Goal: Check status

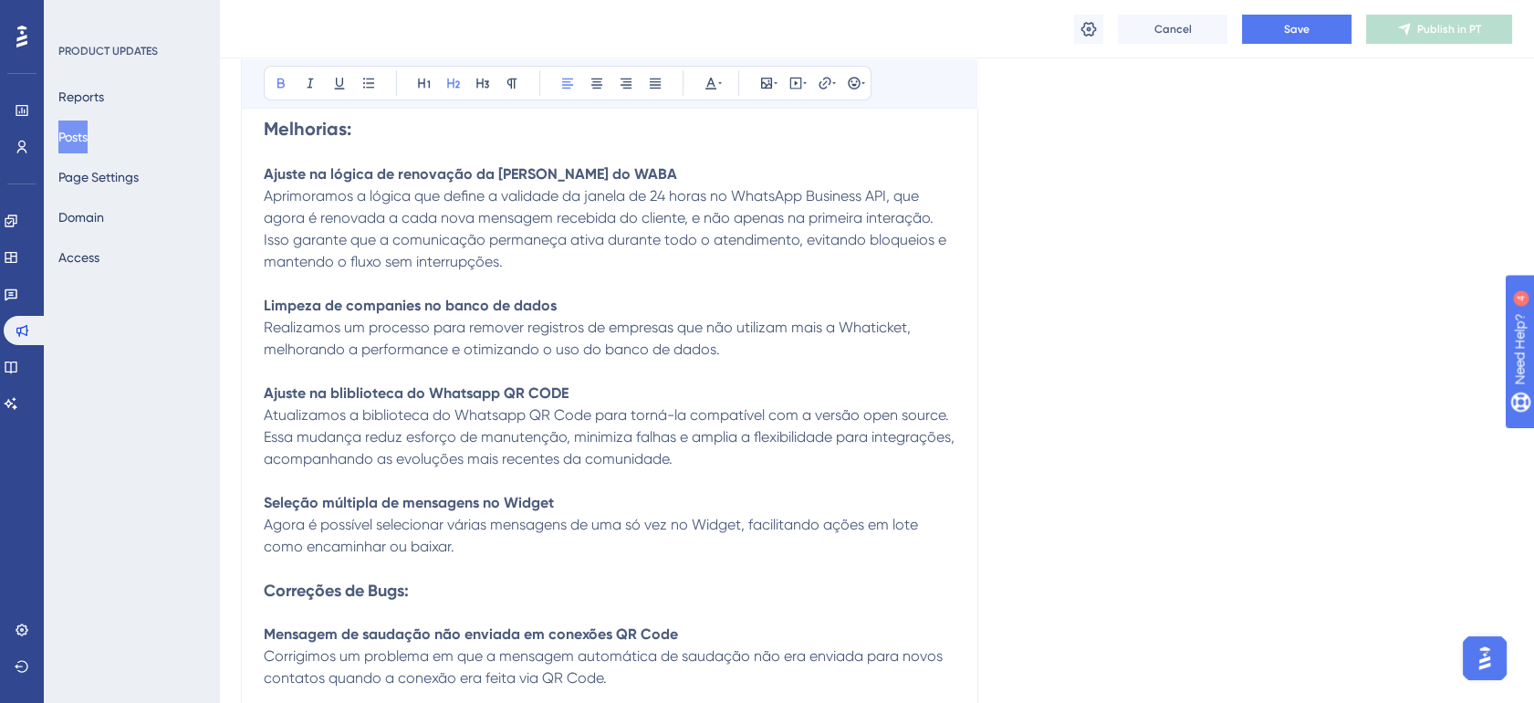
scroll to position [1816, 0]
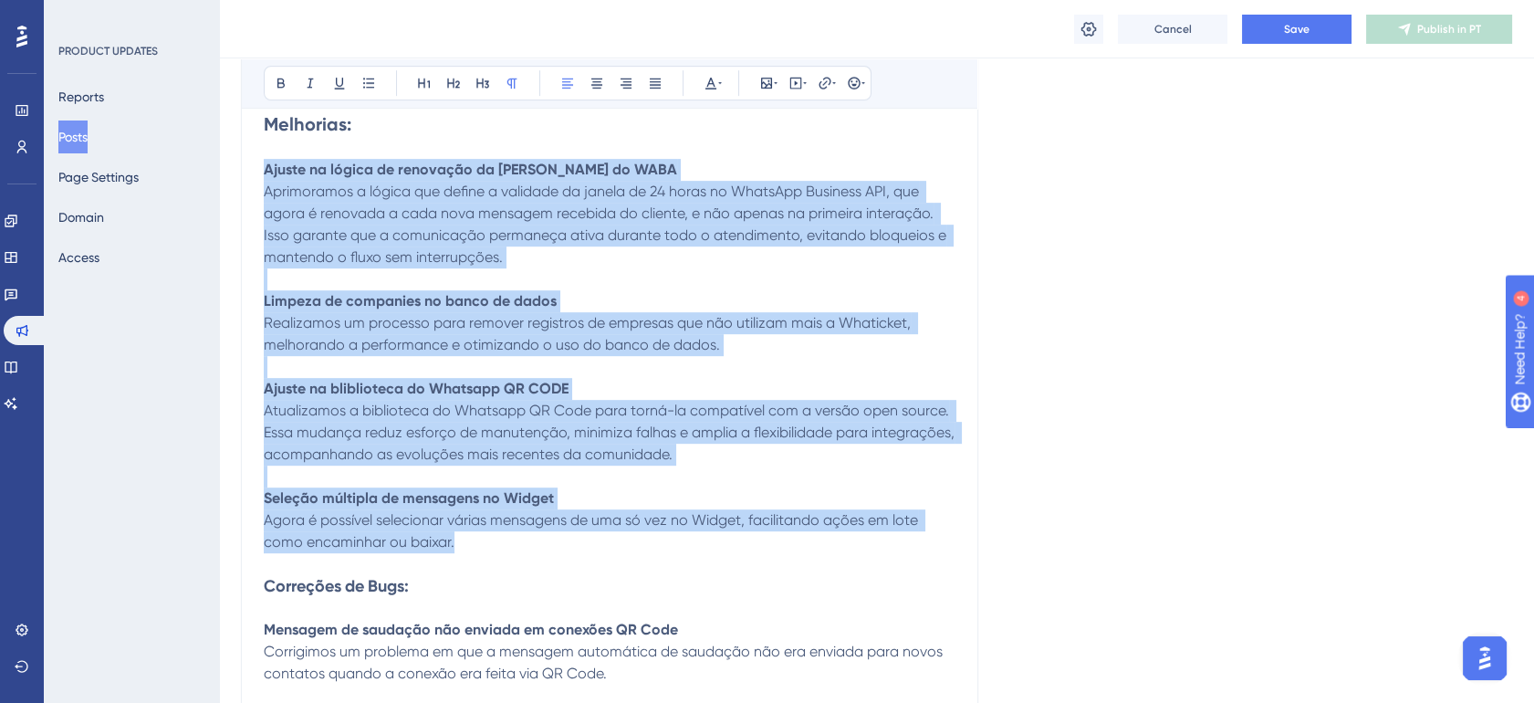
drag, startPoint x: 455, startPoint y: 542, endPoint x: 255, endPoint y: 170, distance: 423.1
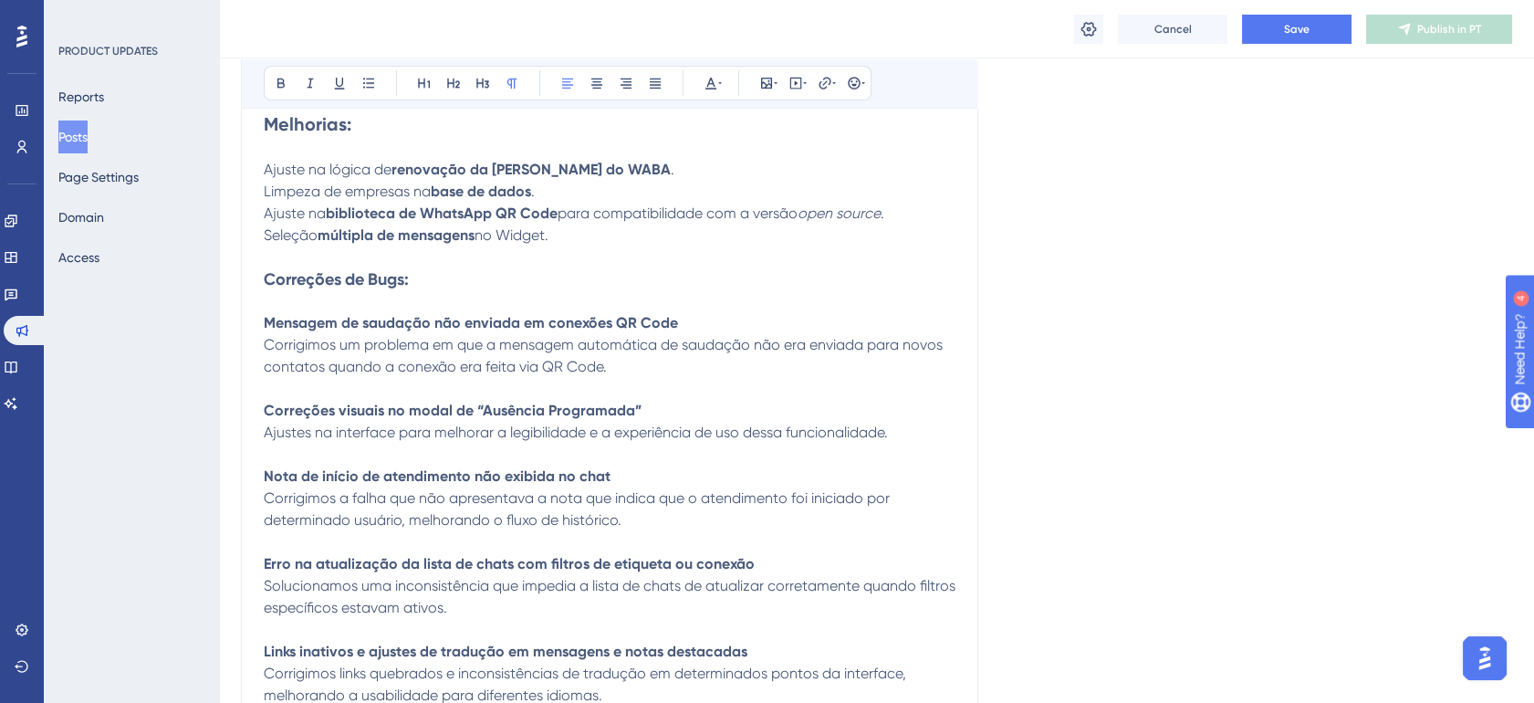
click at [698, 168] on p "Ajuste na lógica de renovação da [PERSON_NAME] do WABA . Limpeza de empresas na…" at bounding box center [610, 203] width 692 height 88
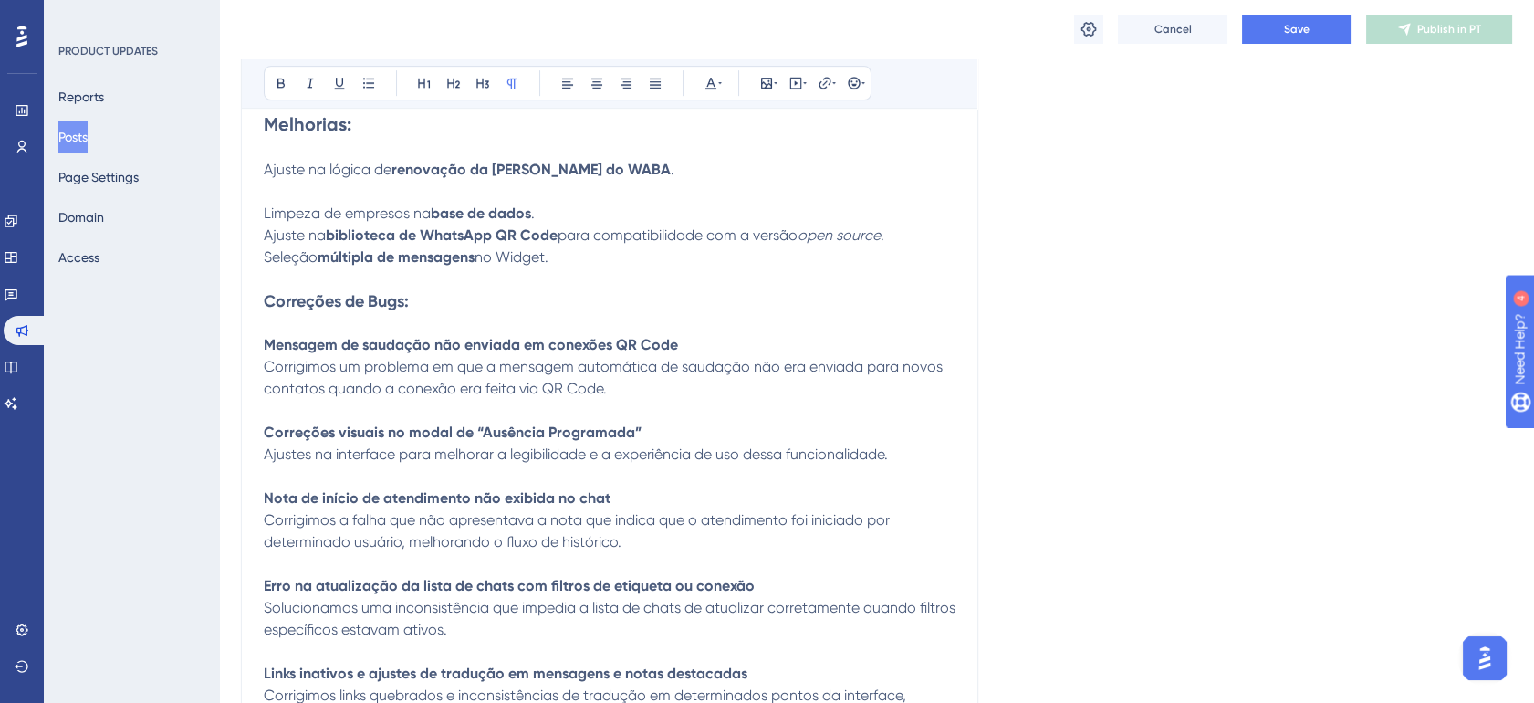
click at [656, 198] on p "Limpeza de empresas na base de dados . Ajuste na biblioteca de WhatsApp QR Code…" at bounding box center [610, 225] width 692 height 88
click at [646, 208] on p "Limpeza de empresas na base de dados . Ajuste na biblioteca de WhatsApp QR Code…" at bounding box center [610, 225] width 692 height 88
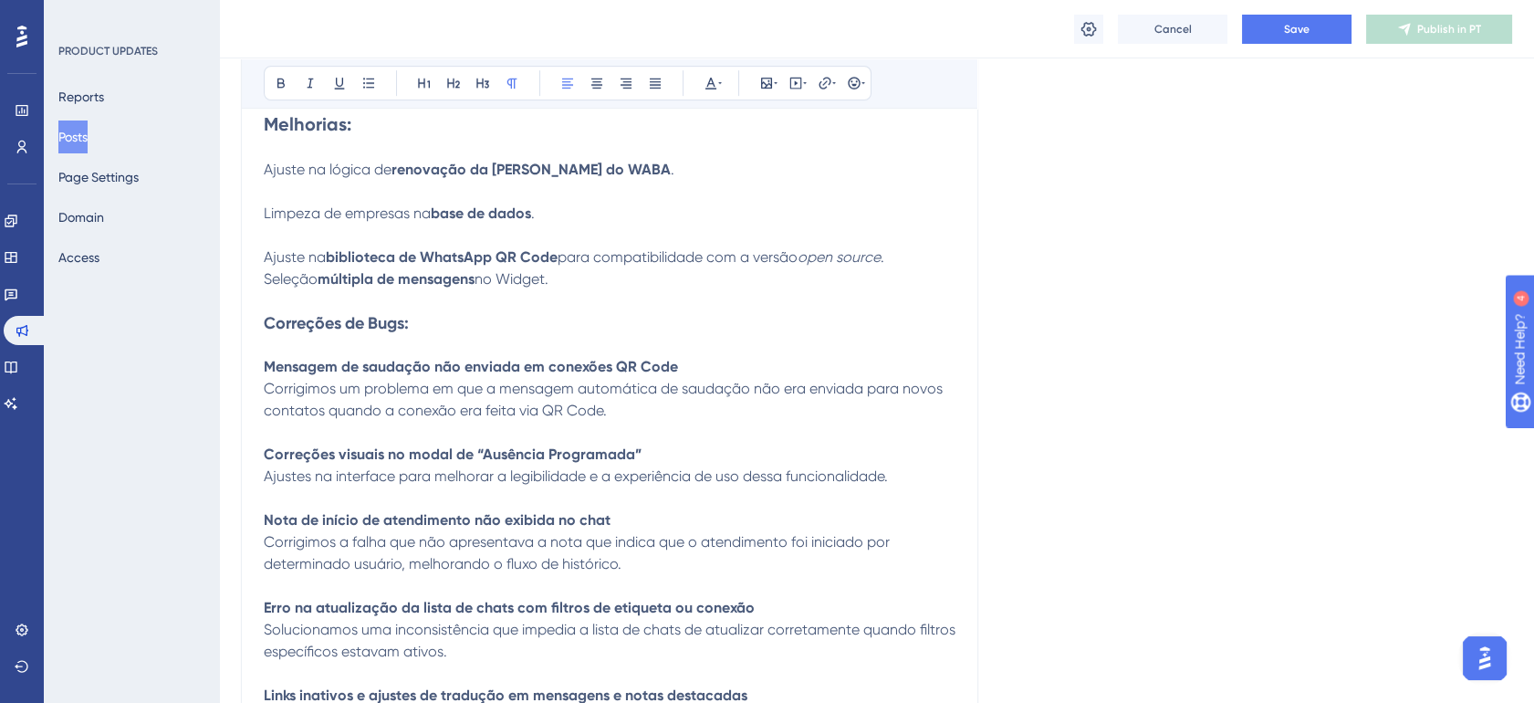
click at [902, 262] on p "Ajuste na biblioteca de WhatsApp QR Code para compatibilidade com a versão open…" at bounding box center [610, 258] width 692 height 66
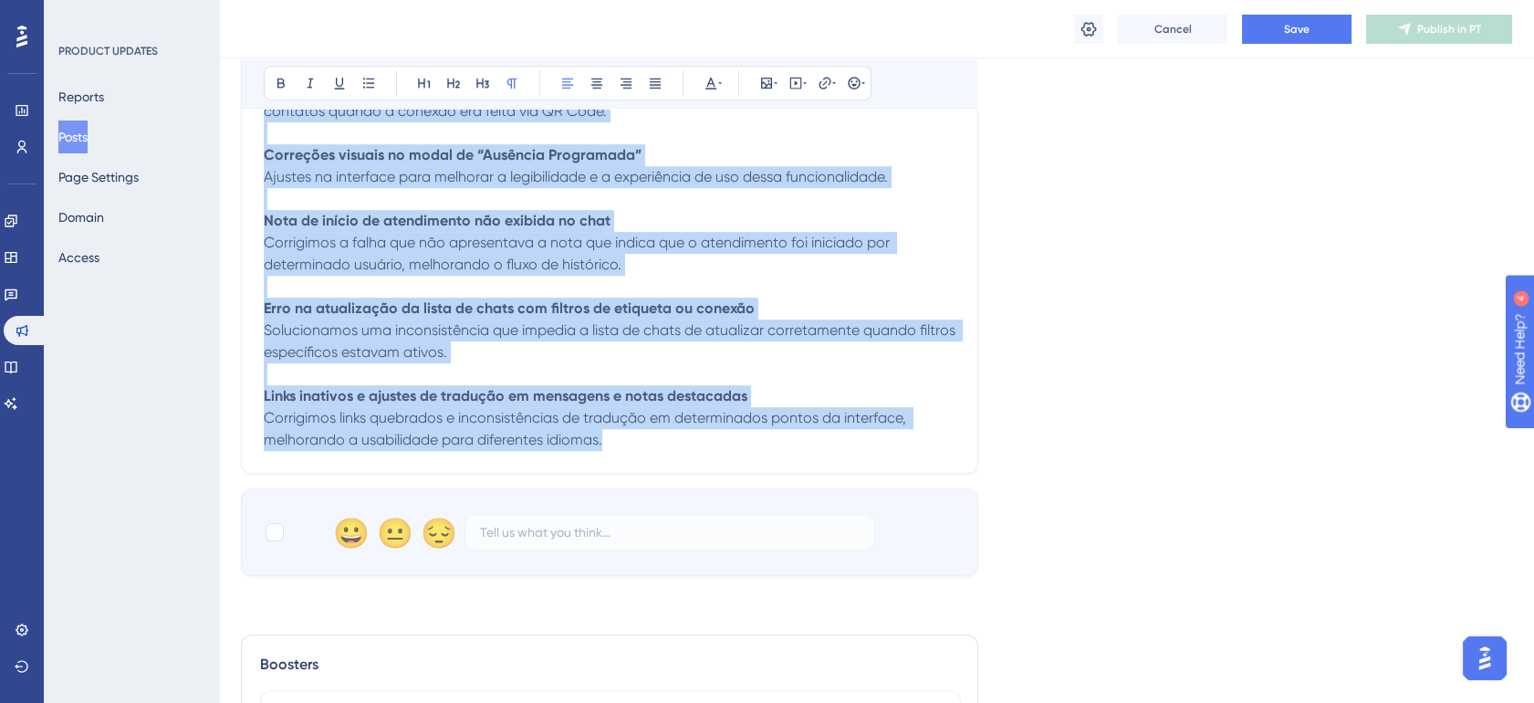
scroll to position [2421, 0]
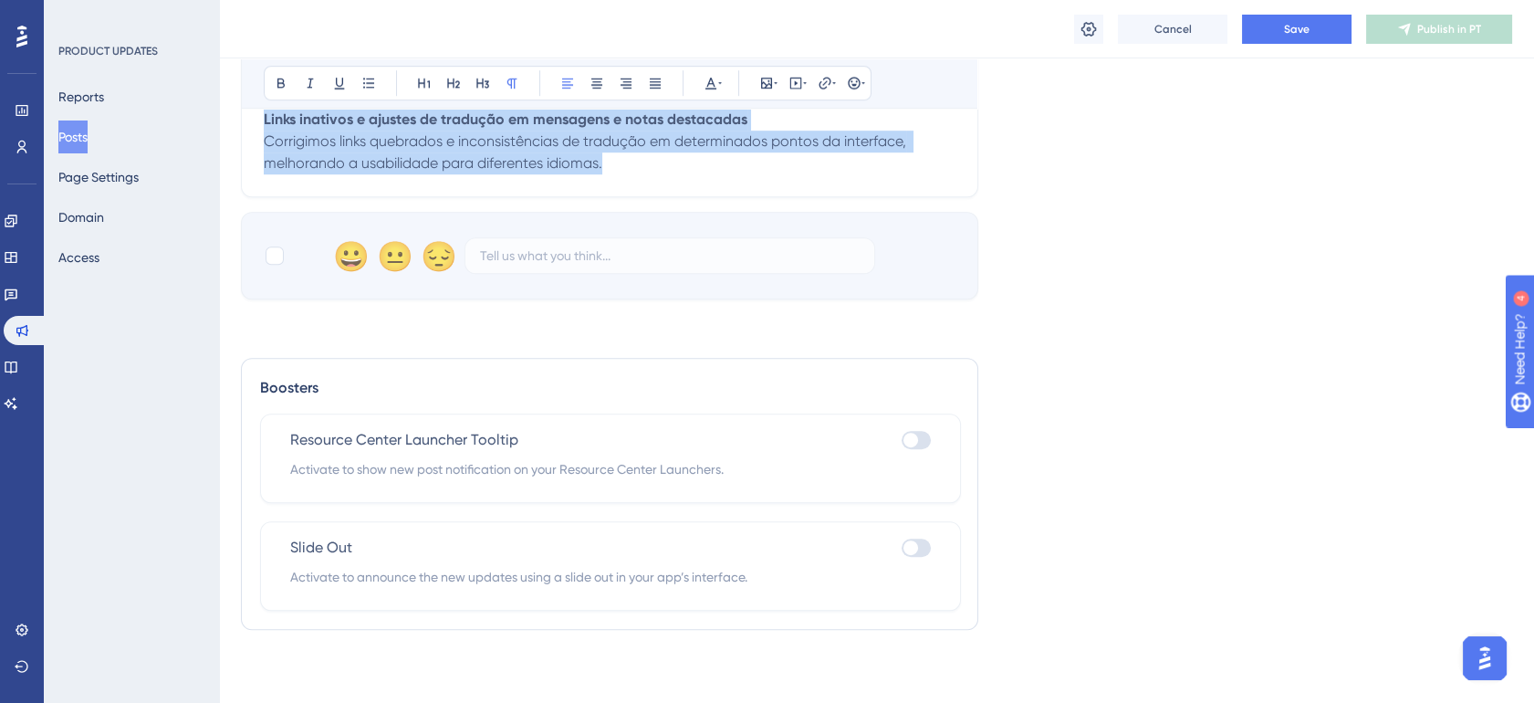
drag, startPoint x: 267, startPoint y: 387, endPoint x: 632, endPoint y: 163, distance: 428.2
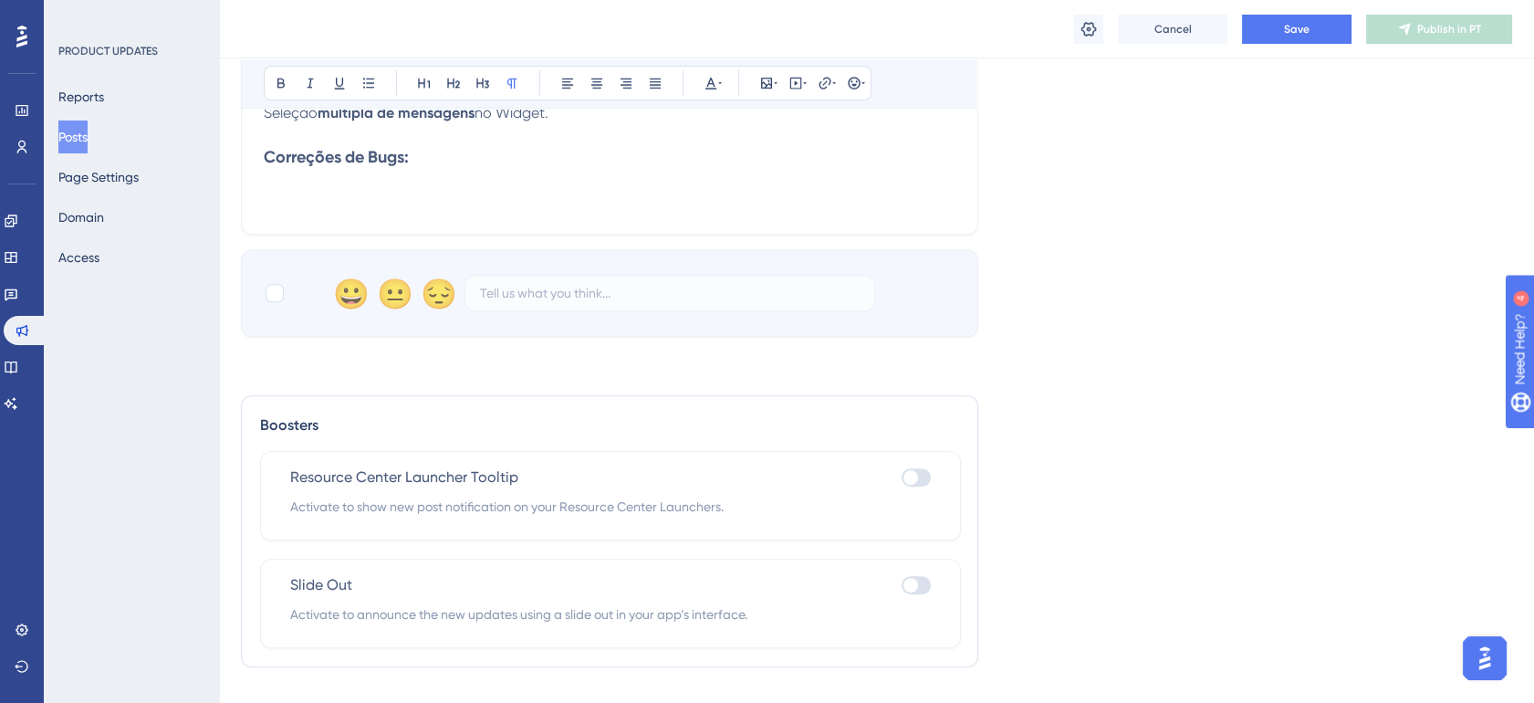
scroll to position [1909, 0]
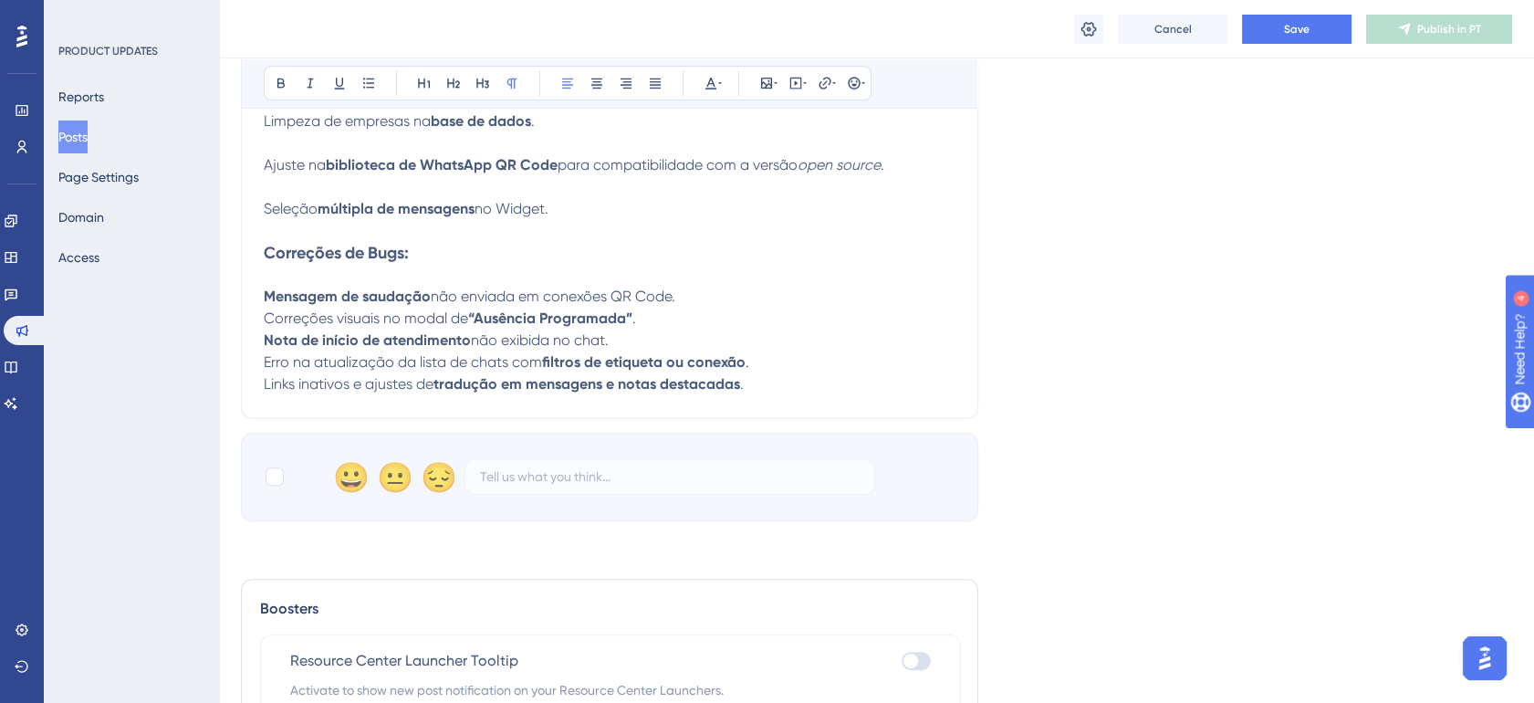
click at [738, 294] on p "Mensagem de saudação não enviada em conexões QR Code. Correções visuais no moda…" at bounding box center [610, 341] width 692 height 110
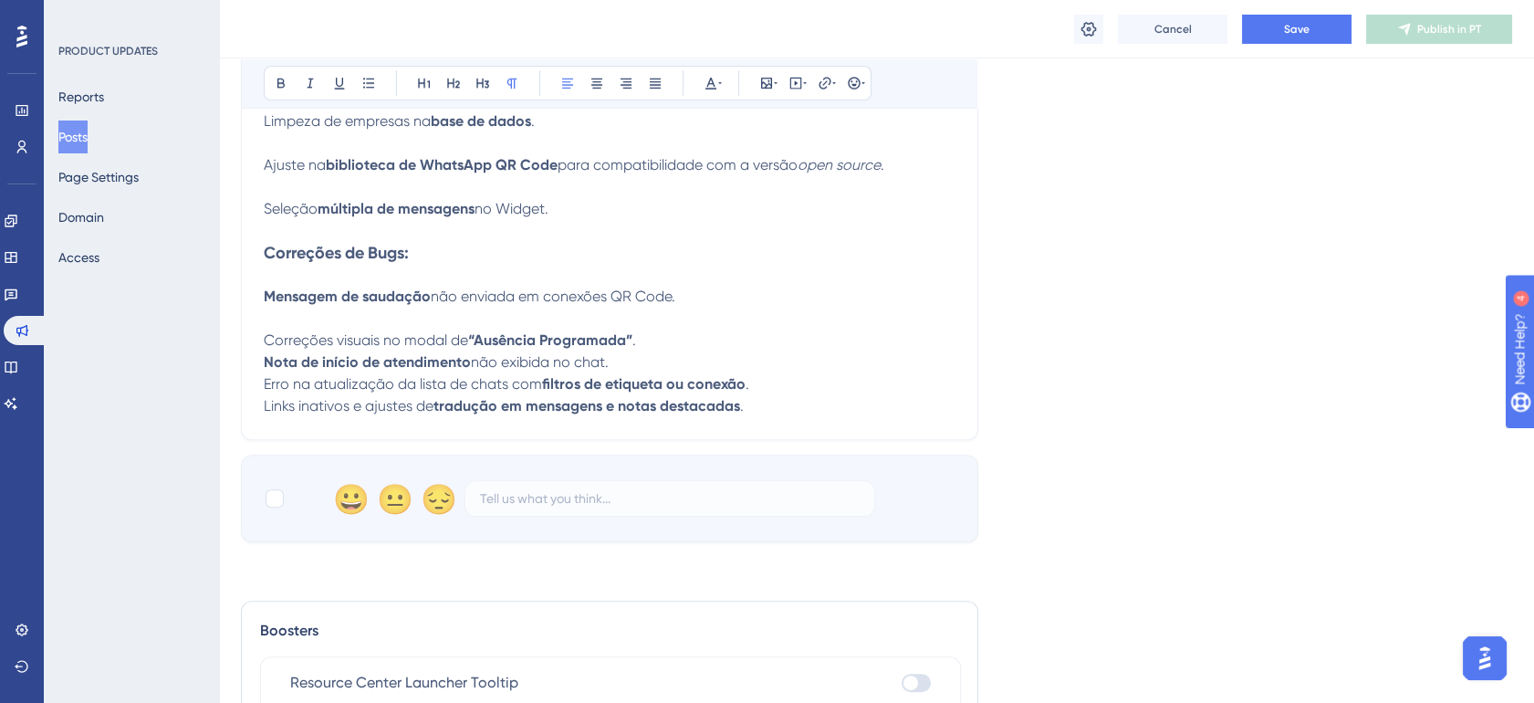
click at [675, 343] on p "Correções visuais no modal de “Ausência Programada” . Nota de início de atendim…" at bounding box center [610, 363] width 692 height 110
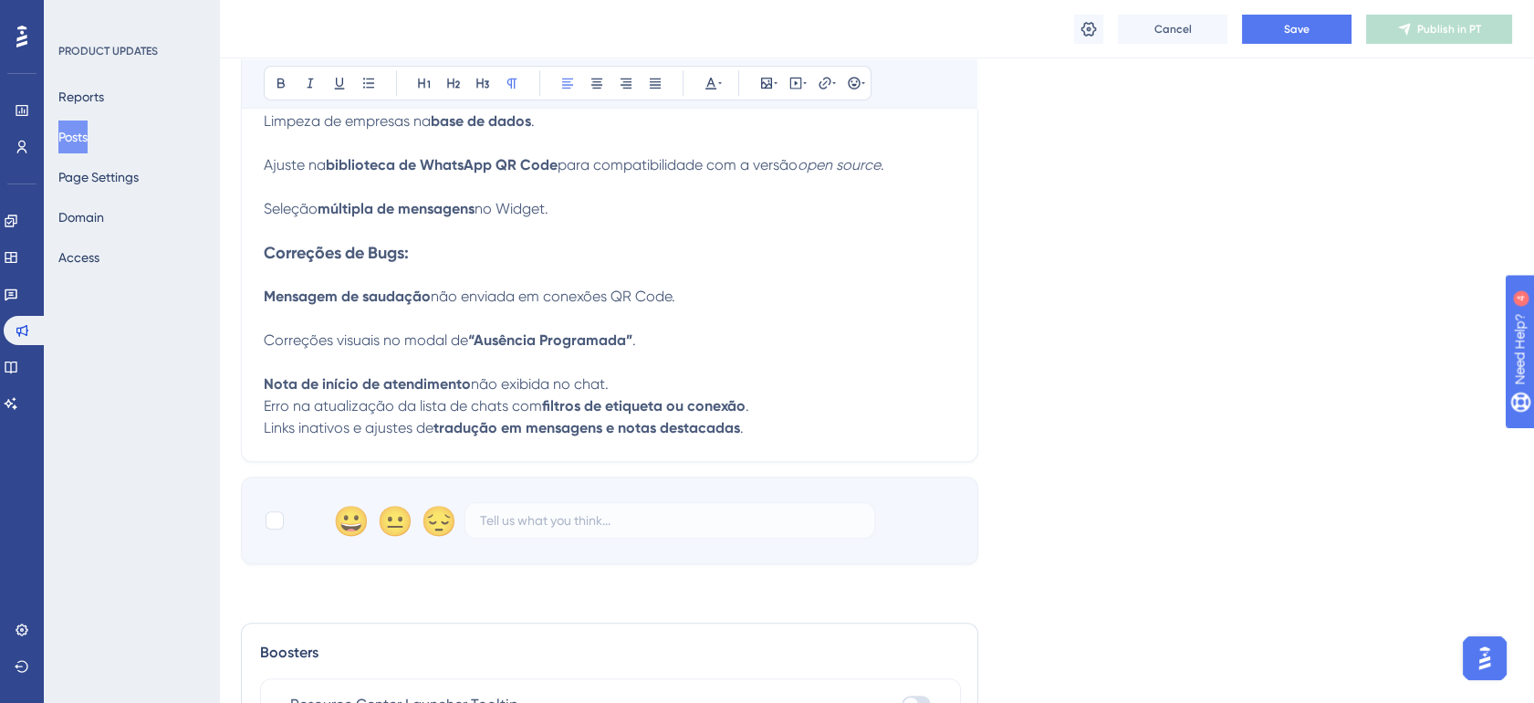
click at [662, 396] on p "Nota de início de atendimento não exibida no chat. Erro na atualização da lista…" at bounding box center [610, 395] width 692 height 88
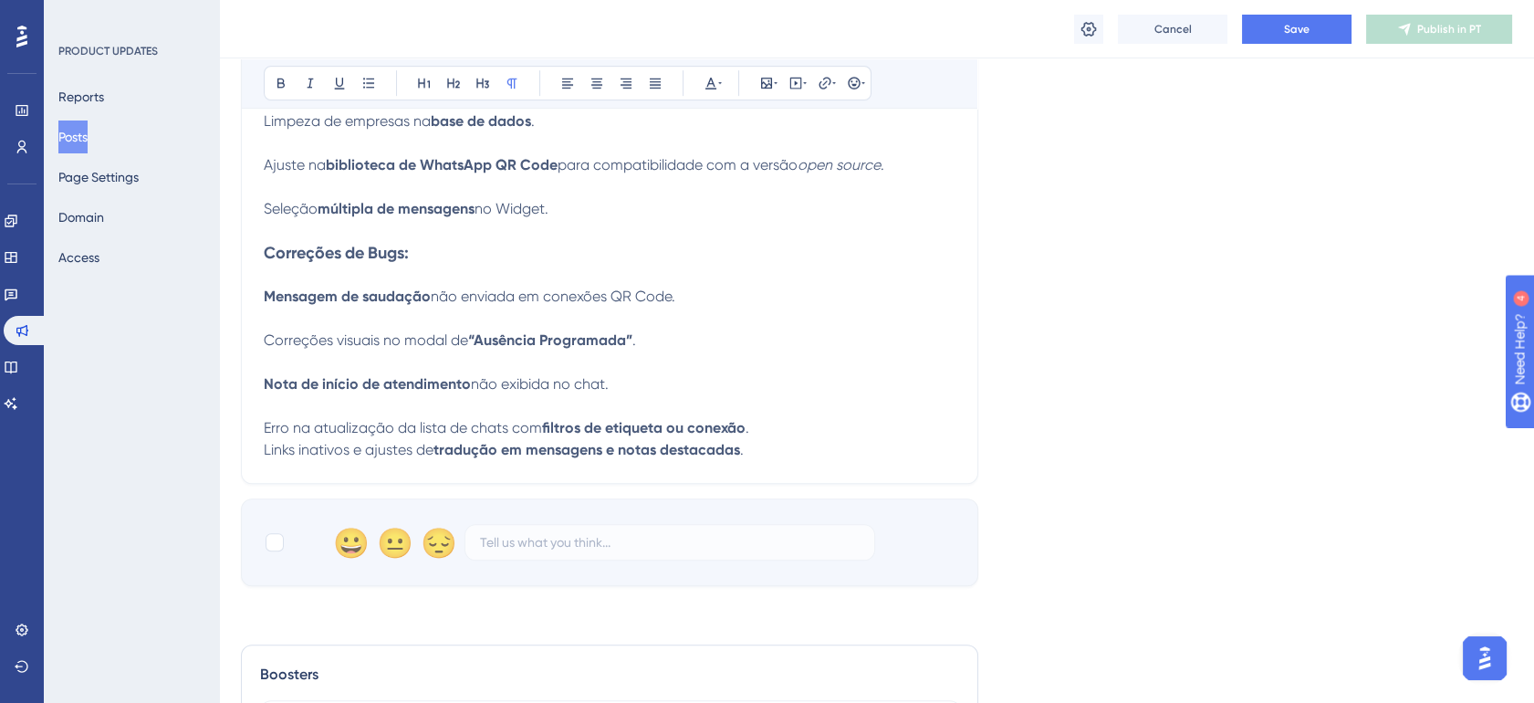
click at [790, 440] on p "Erro na atualização da lista de chats com filtros de etiqueta ou conexão . Link…" at bounding box center [610, 428] width 692 height 66
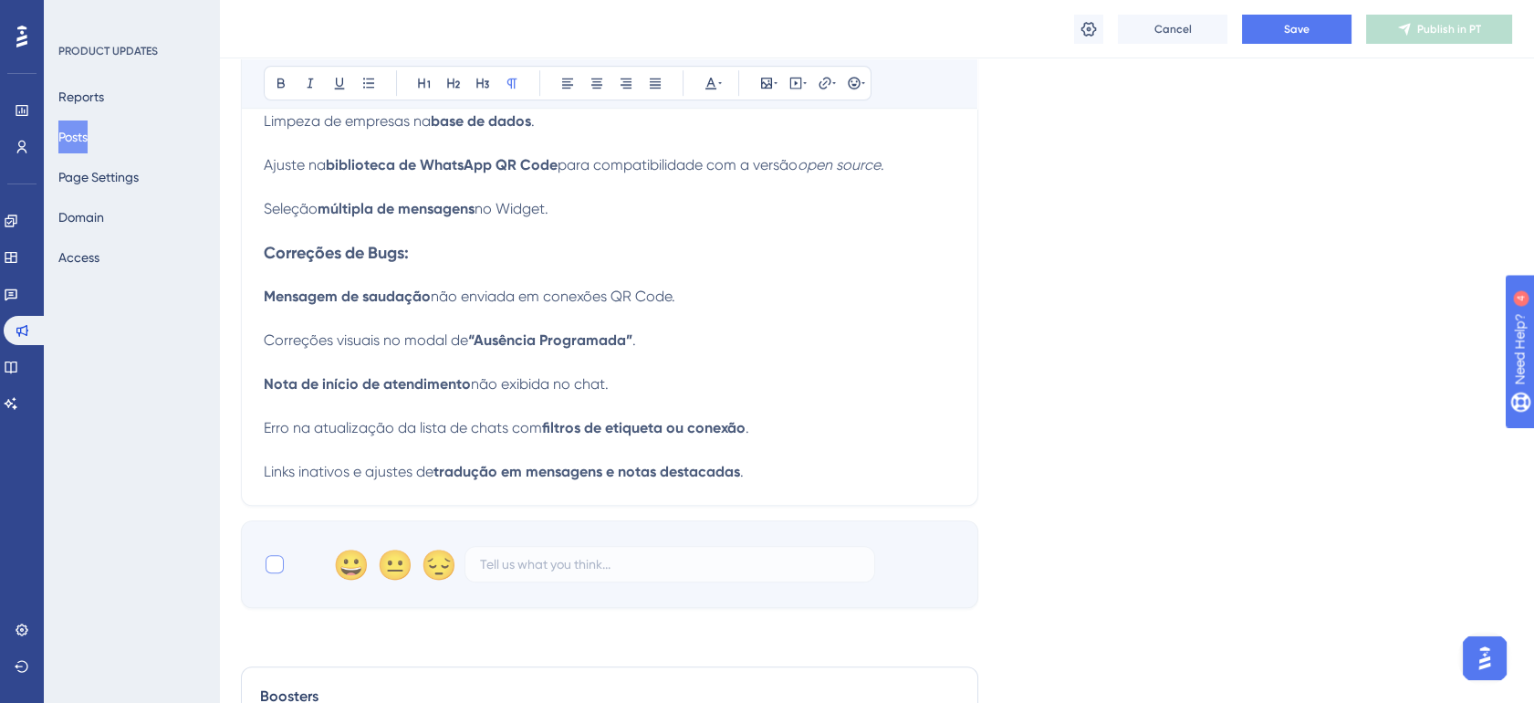
click at [282, 573] on div at bounding box center [275, 564] width 18 height 18
checkbox input "true"
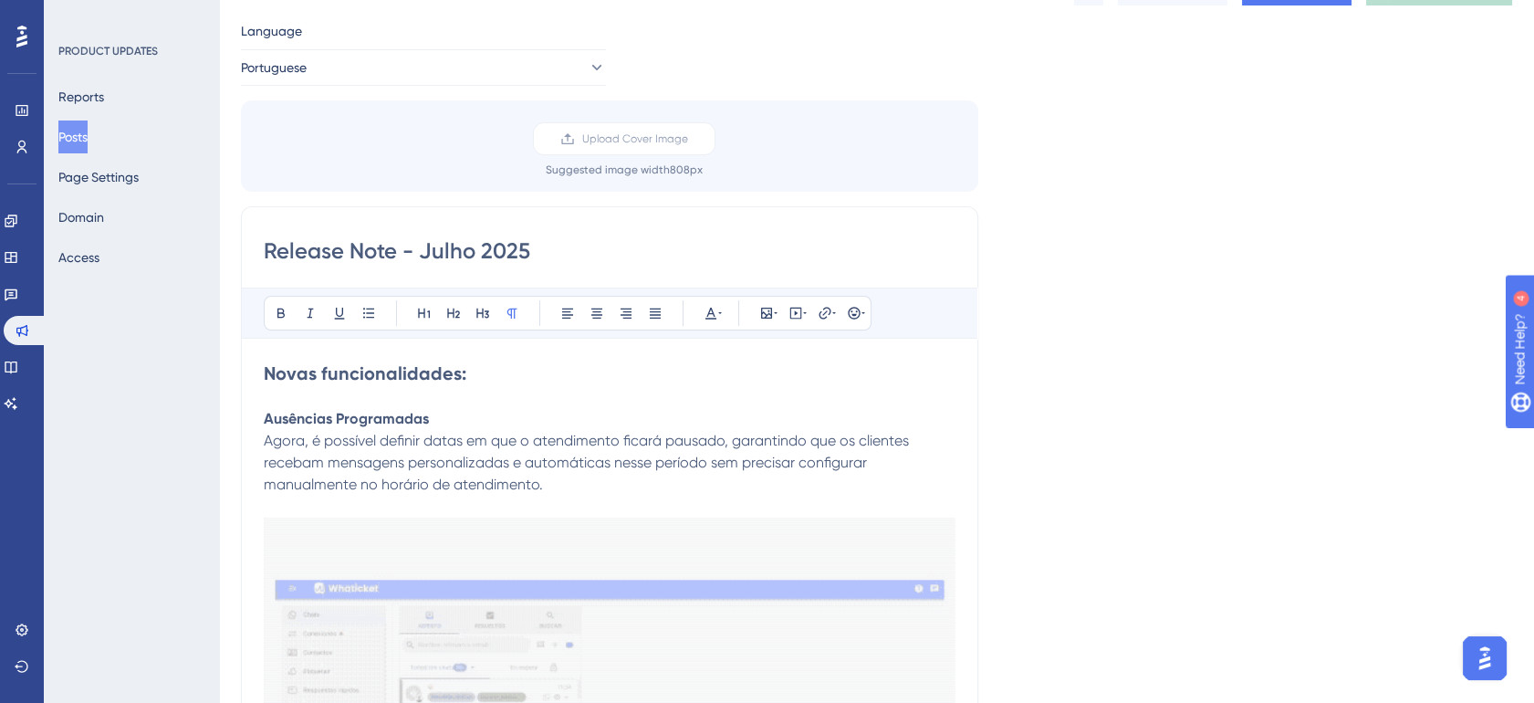
scroll to position [0, 0]
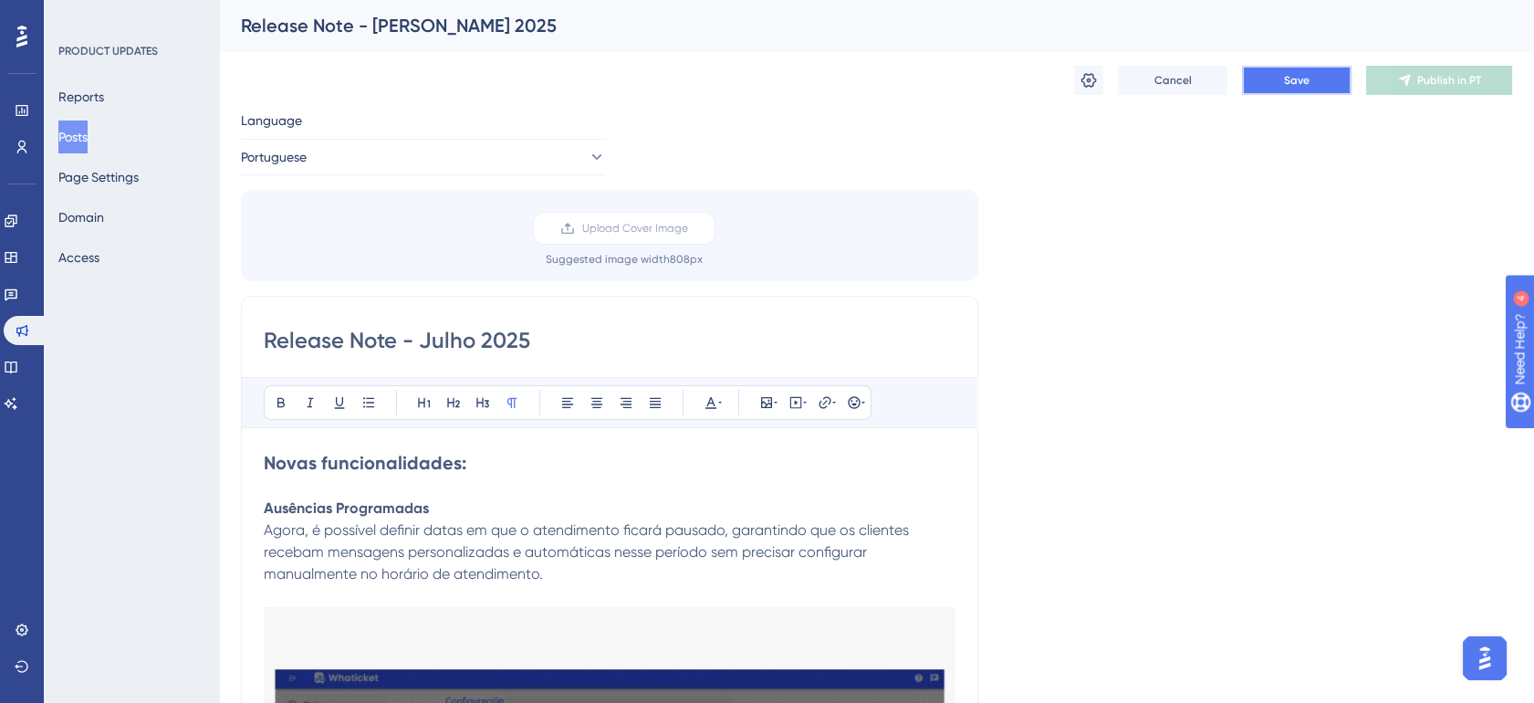
click at [1303, 88] on button "Save" at bounding box center [1297, 80] width 110 height 29
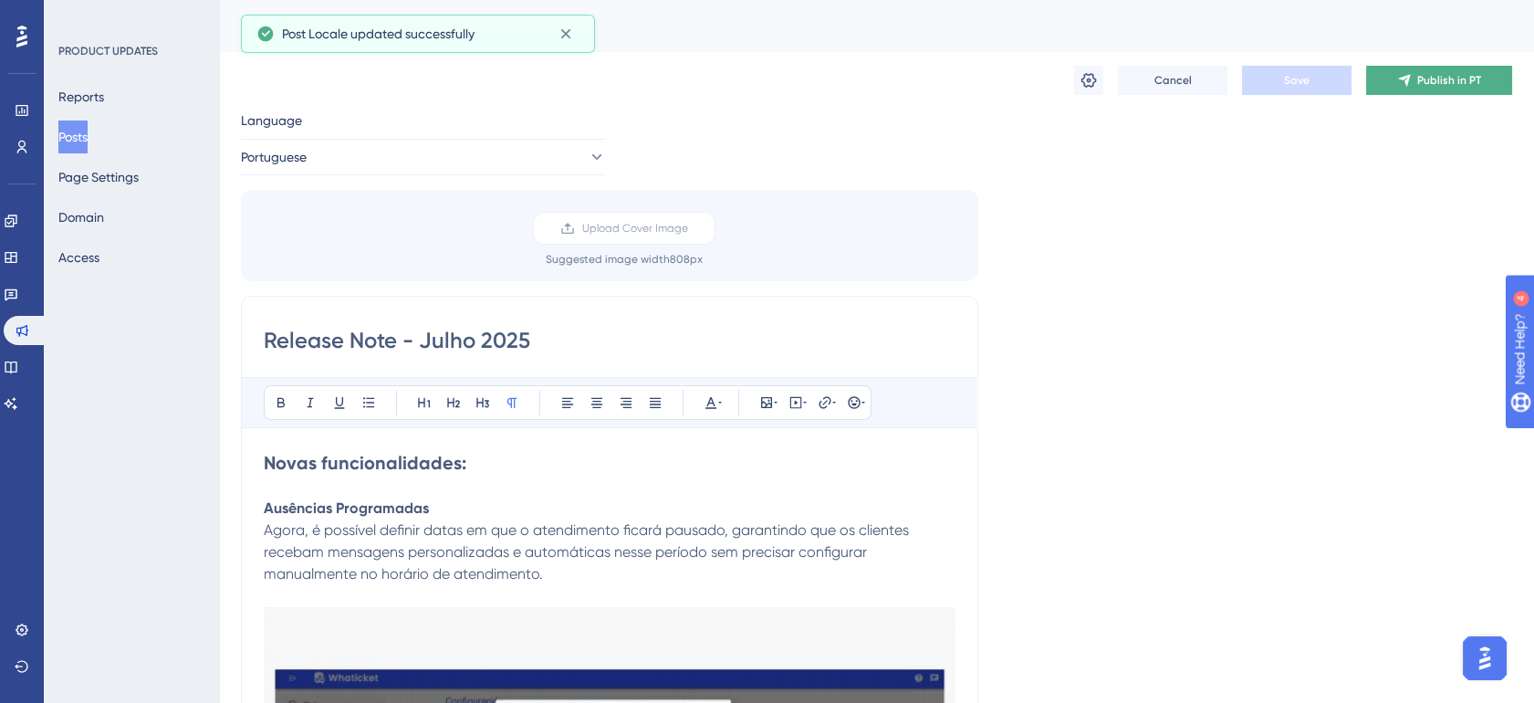
click at [1385, 84] on button "Publish in PT" at bounding box center [1439, 80] width 146 height 29
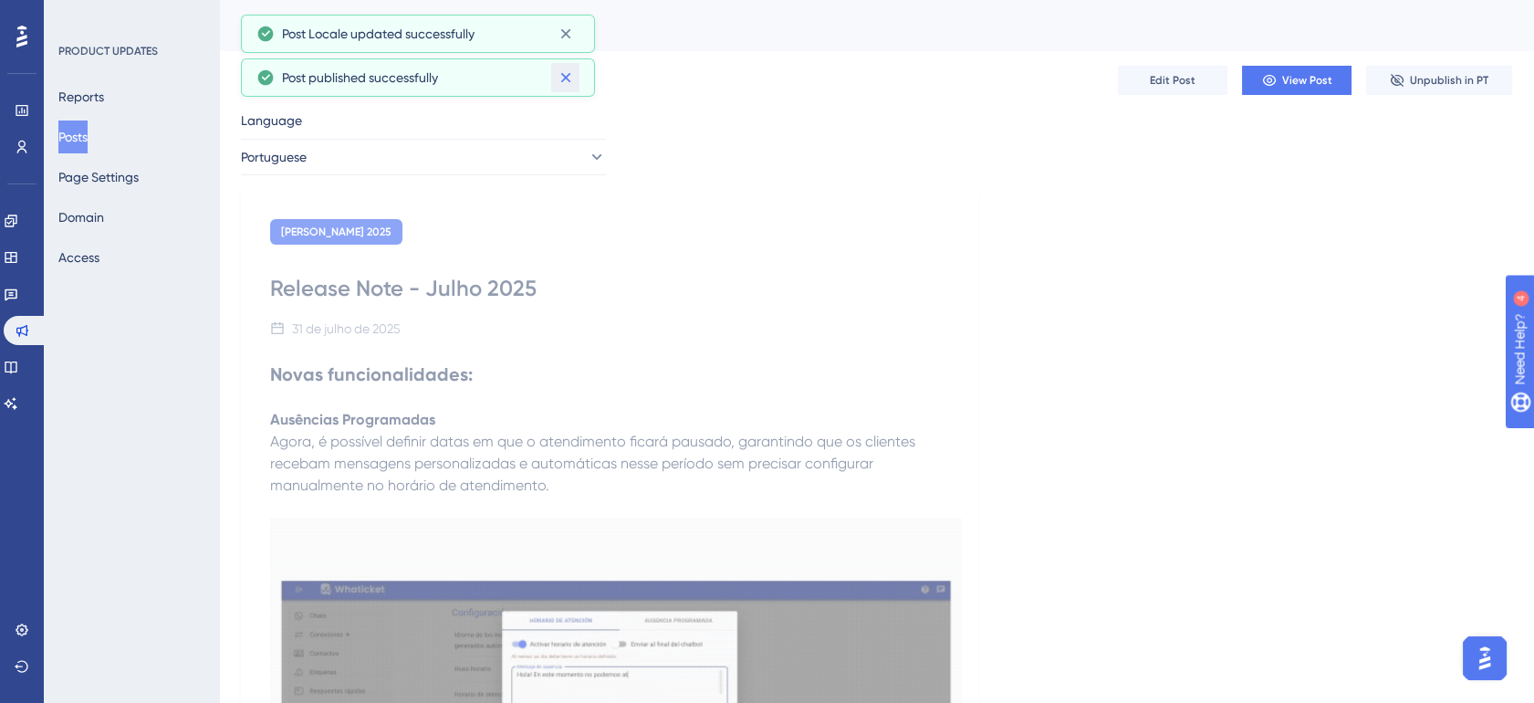
click at [560, 79] on icon at bounding box center [566, 77] width 18 height 18
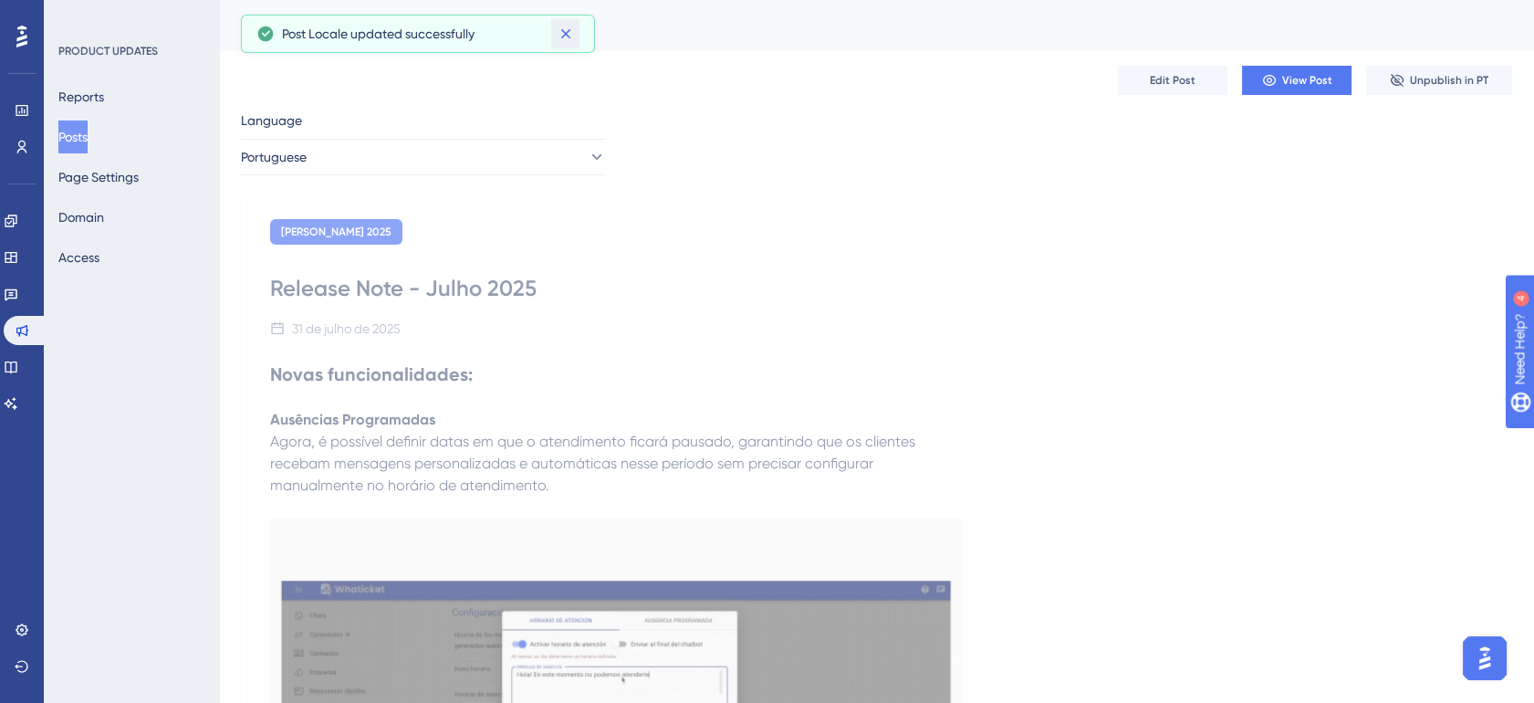
click at [567, 33] on icon at bounding box center [566, 34] width 18 height 18
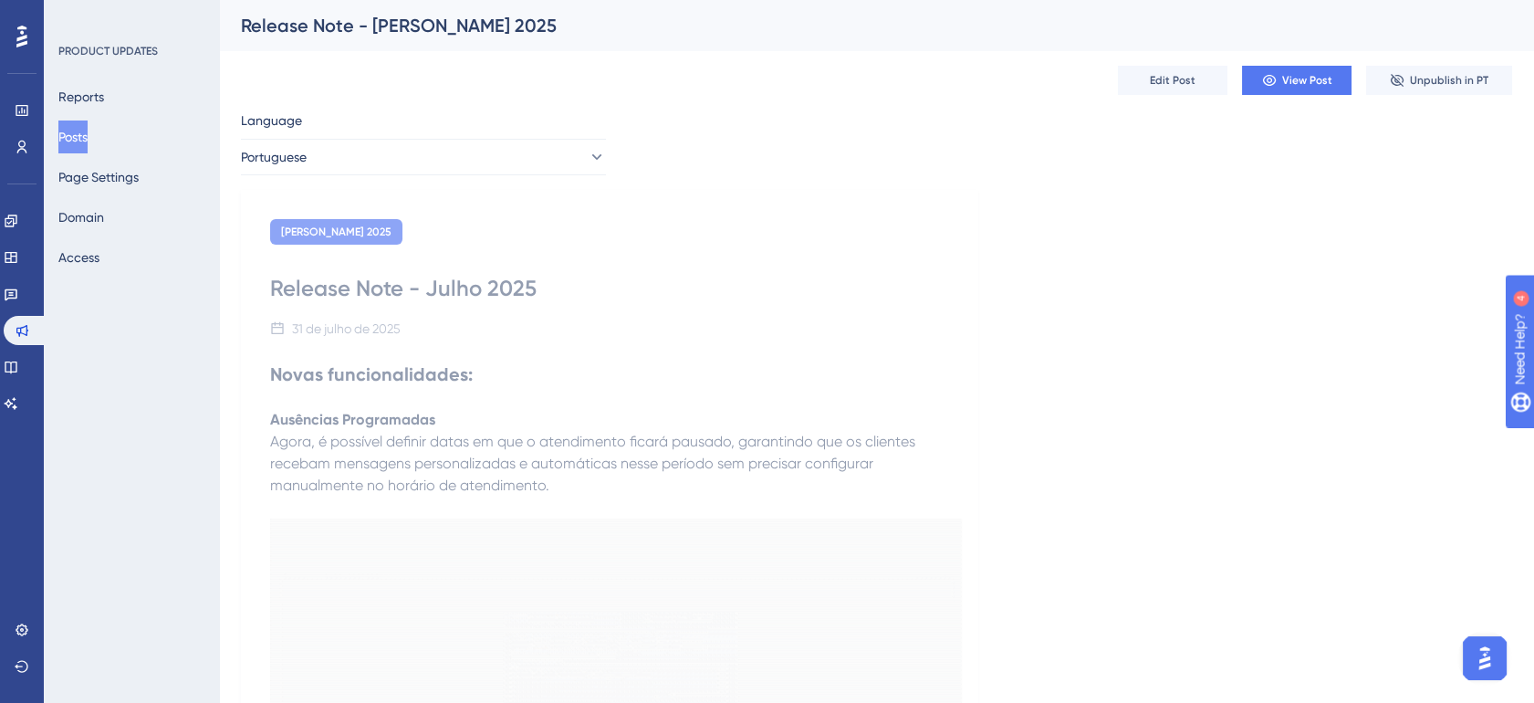
click at [88, 133] on button "Posts" at bounding box center [72, 136] width 29 height 33
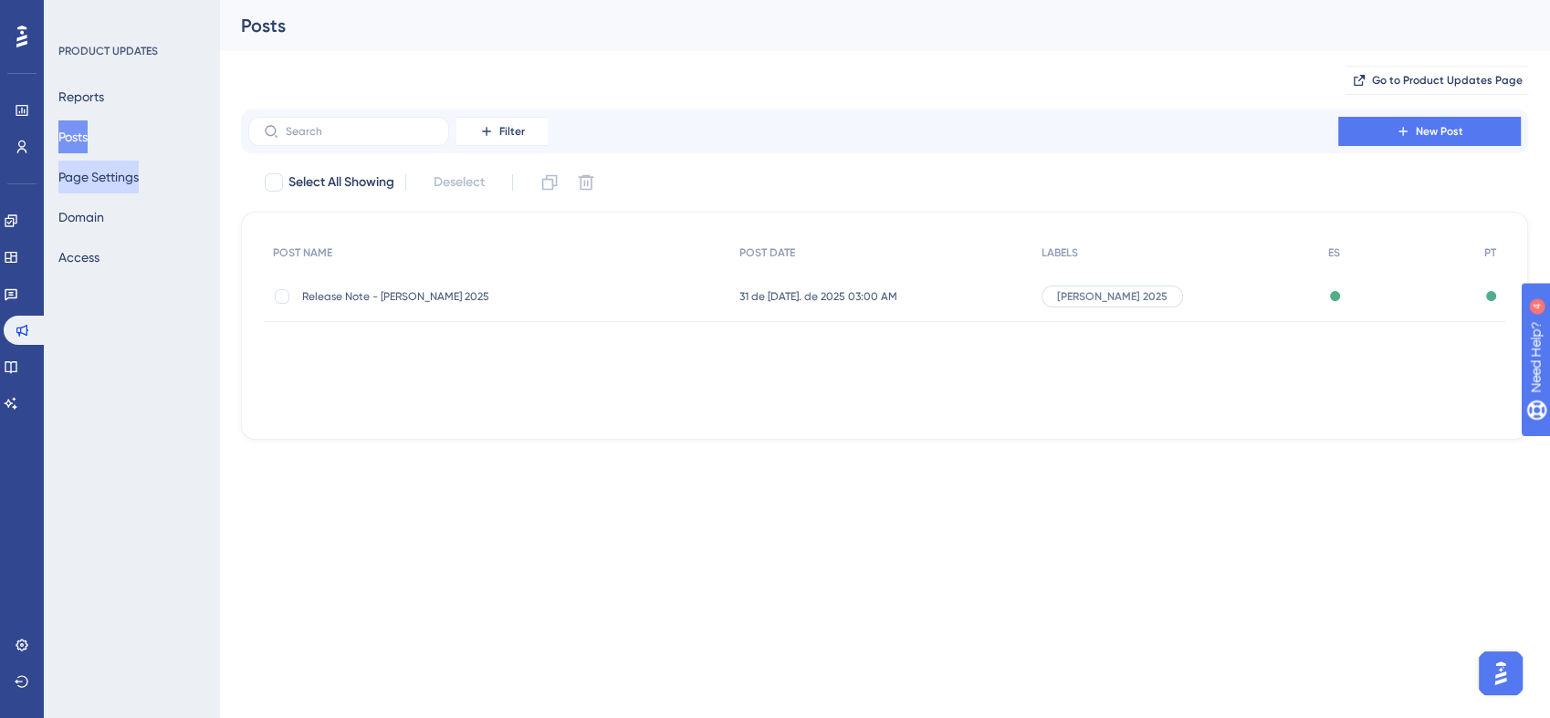
click at [105, 187] on button "Page Settings" at bounding box center [98, 177] width 80 height 33
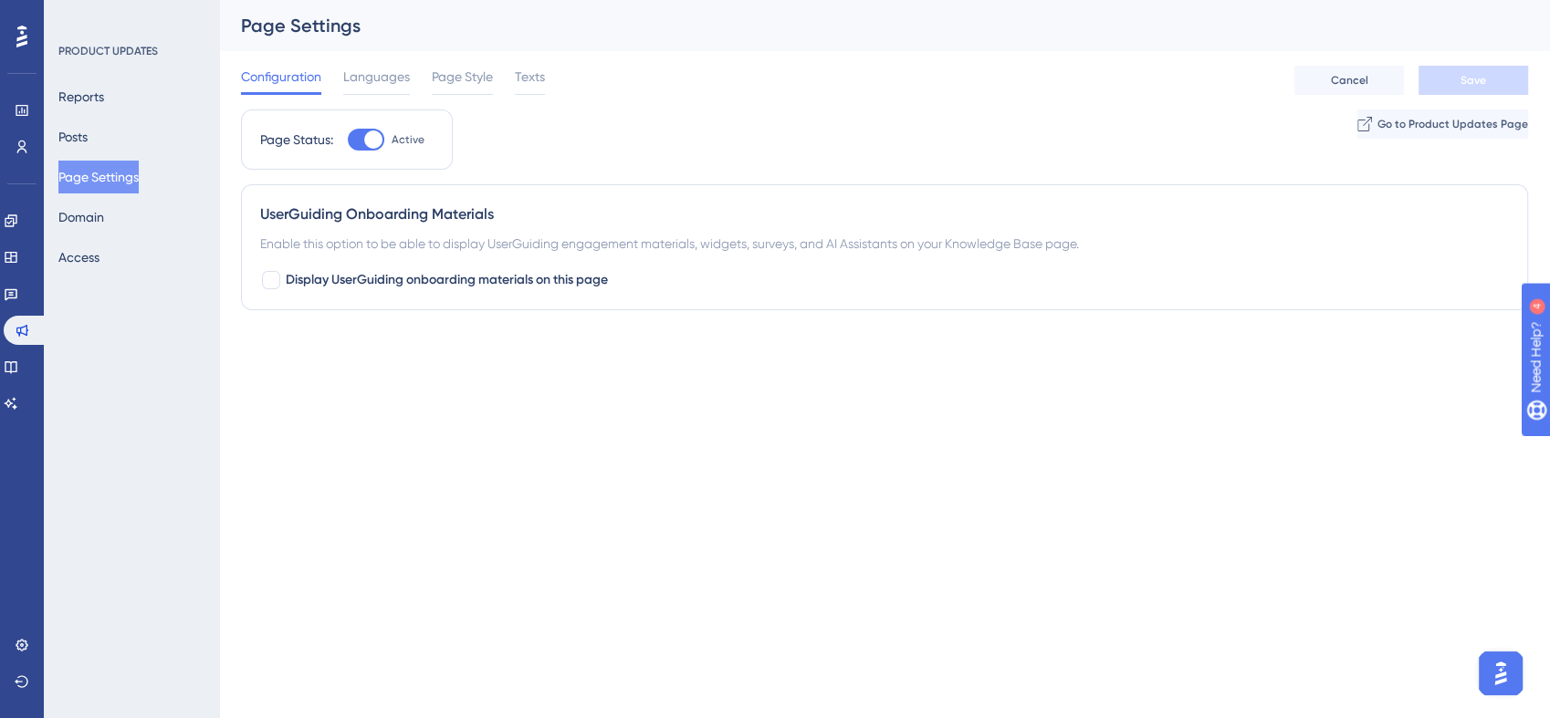
click at [550, 85] on div "Configuration Languages Page Style Texts Cancel Save" at bounding box center [884, 80] width 1287 height 58
click at [537, 80] on span "Texts" at bounding box center [530, 77] width 30 height 22
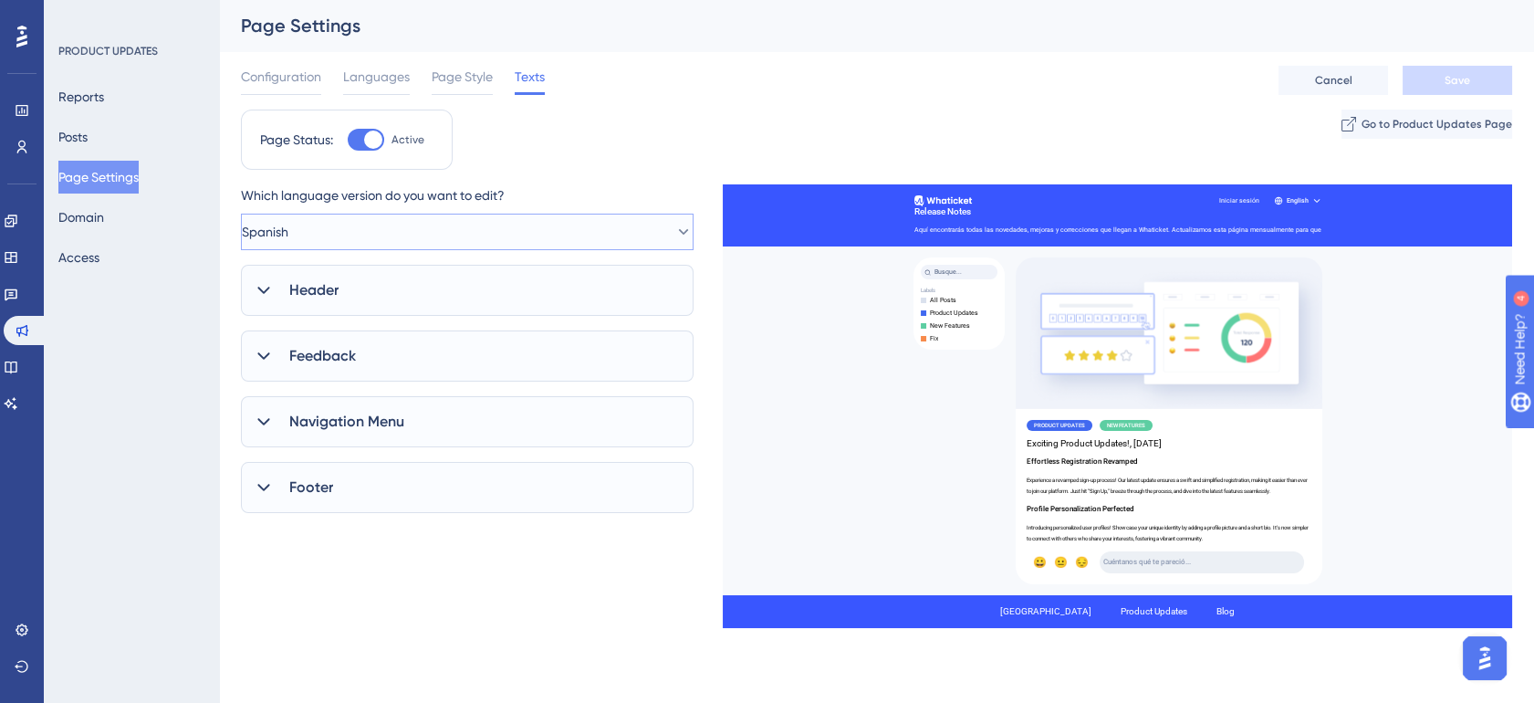
click at [392, 231] on button "Spanish" at bounding box center [467, 232] width 453 height 37
click at [351, 390] on div "Portuguese Portuguese" at bounding box center [467, 379] width 429 height 37
click at [372, 280] on div "Header" at bounding box center [467, 290] width 453 height 51
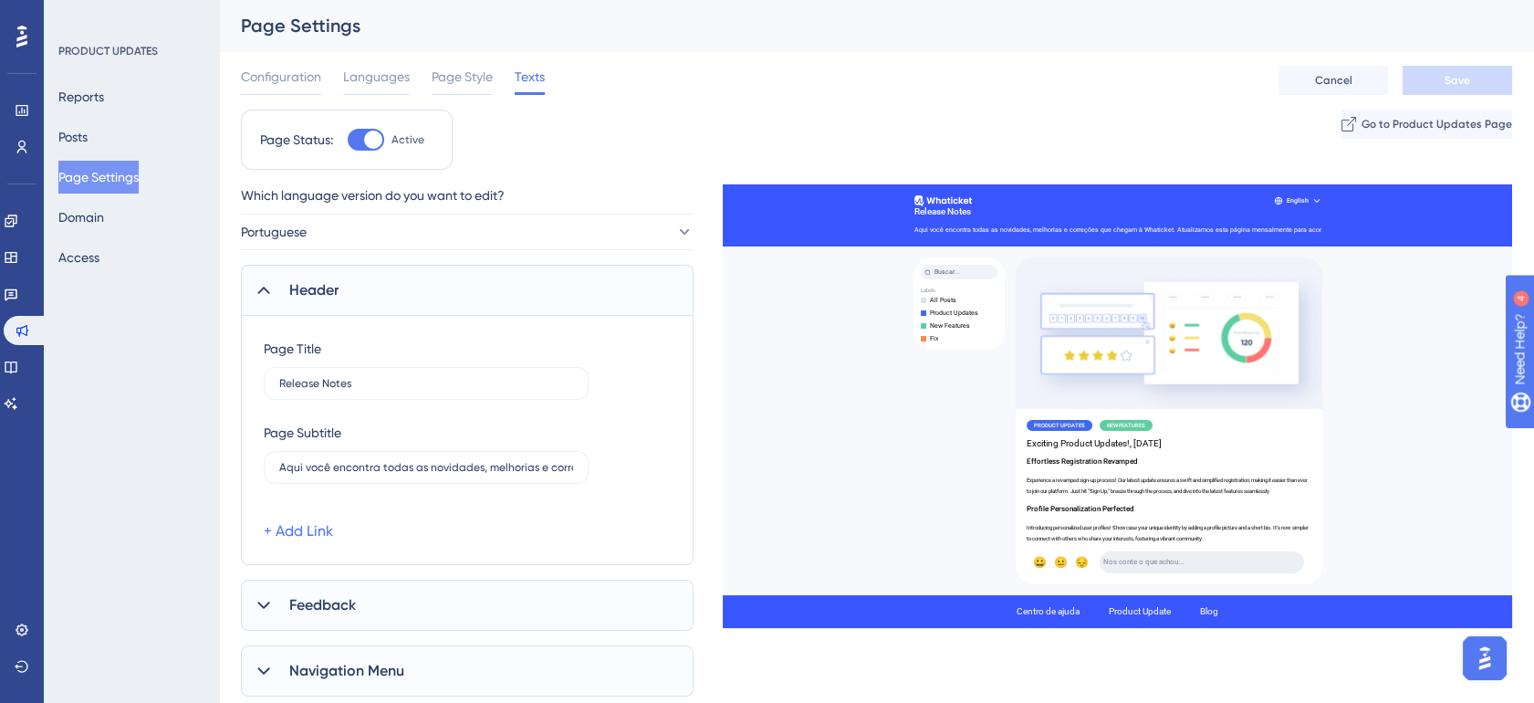
click at [372, 280] on div "Header" at bounding box center [467, 290] width 453 height 51
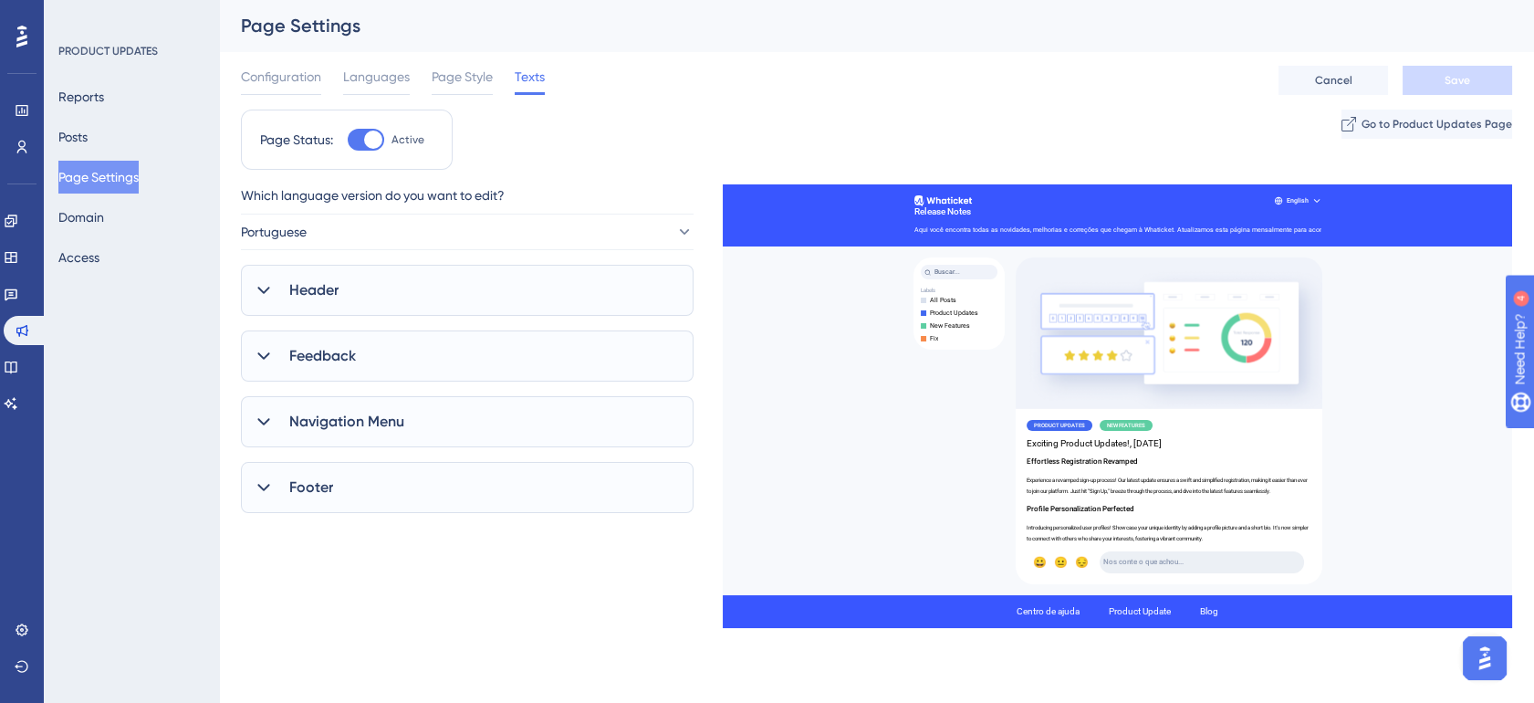
click at [379, 367] on div "Feedback" at bounding box center [467, 355] width 453 height 51
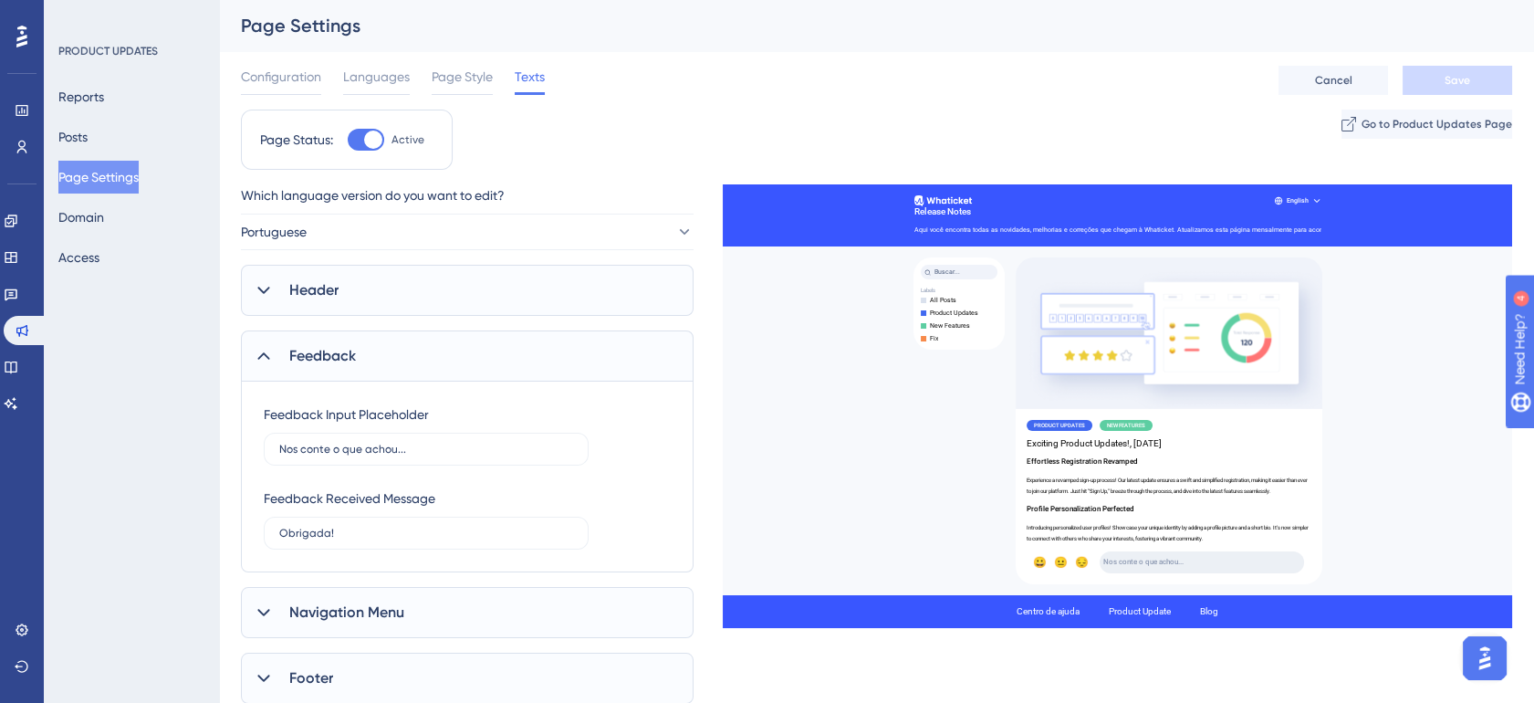
click at [379, 367] on div "Feedback" at bounding box center [467, 355] width 453 height 51
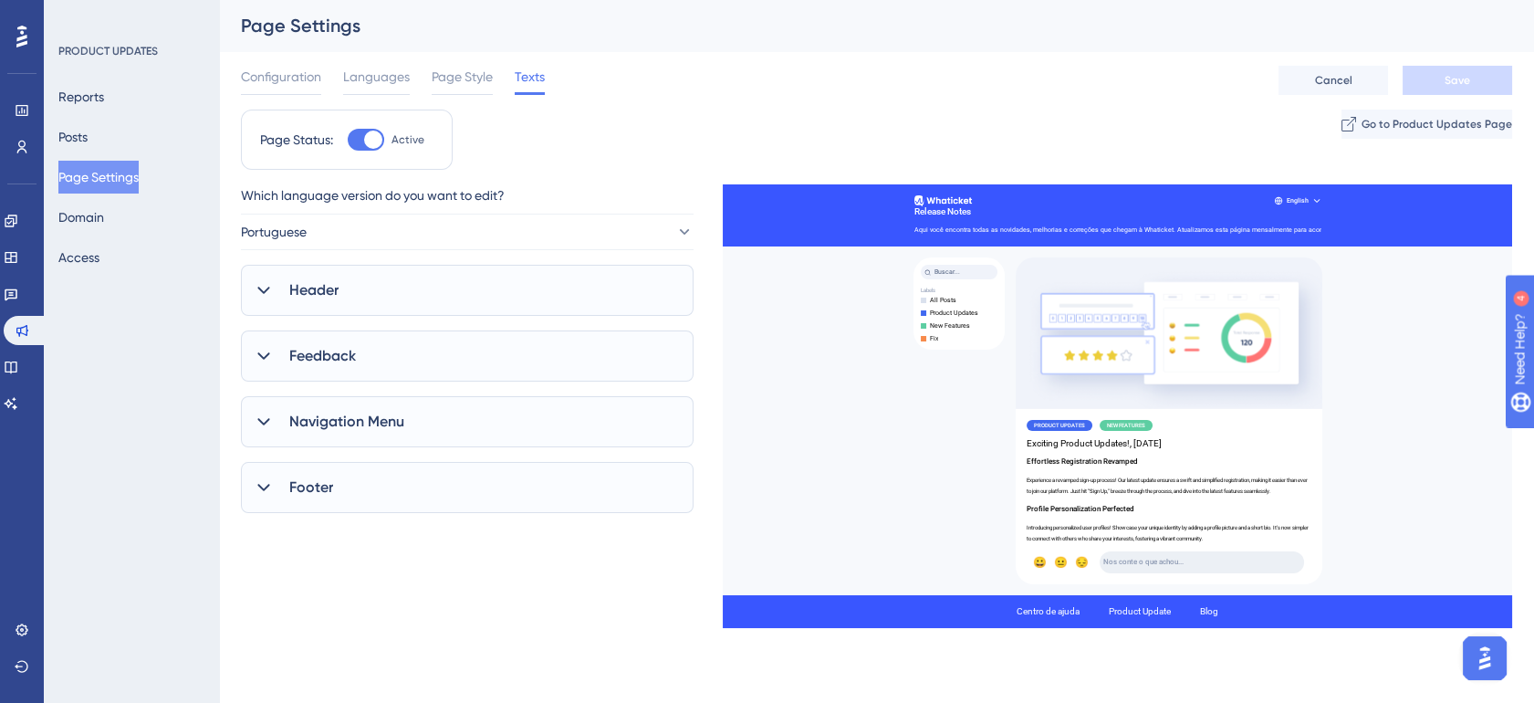
click at [414, 428] on div "Navigation Menu" at bounding box center [467, 421] width 453 height 51
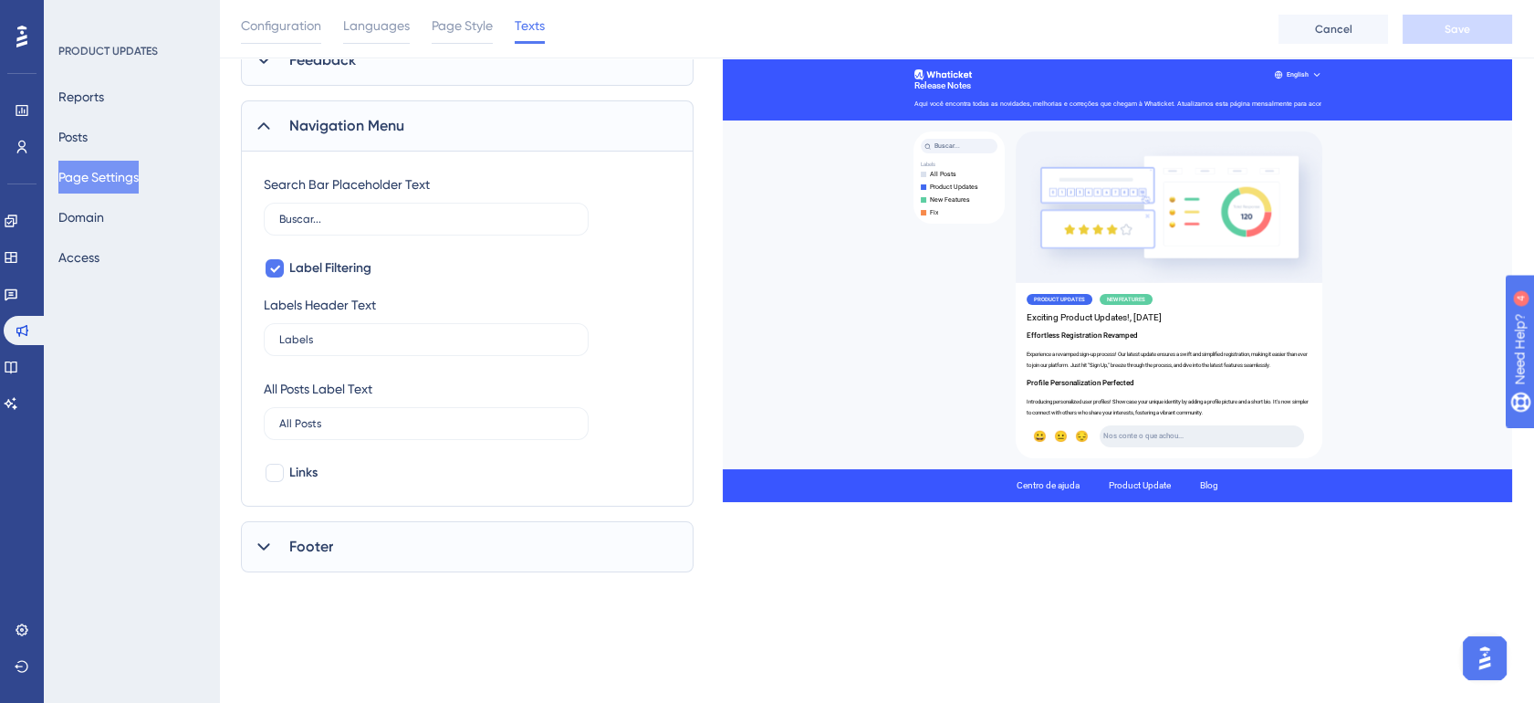
scroll to position [304, 0]
click at [460, 131] on div "Navigation Menu" at bounding box center [467, 124] width 453 height 51
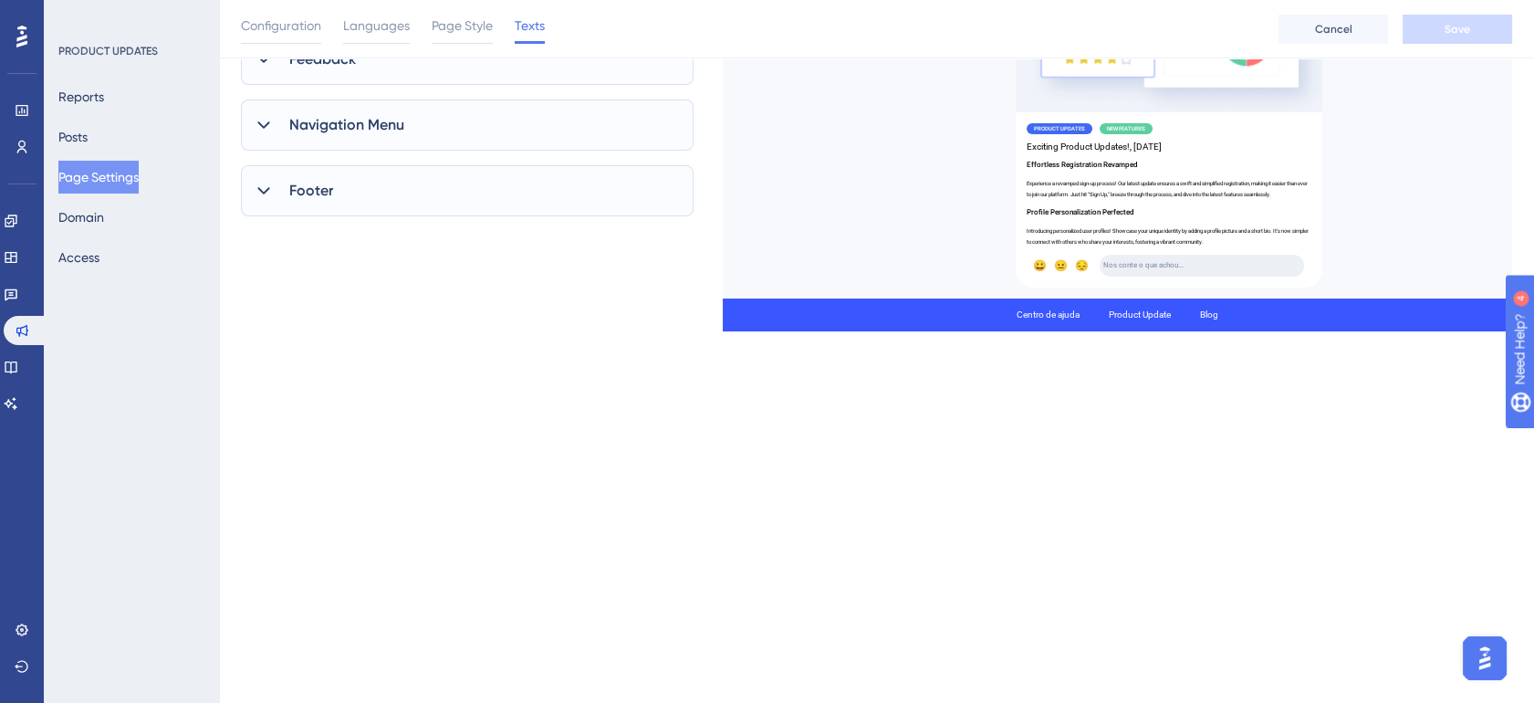
click at [445, 200] on div "Footer" at bounding box center [467, 190] width 453 height 51
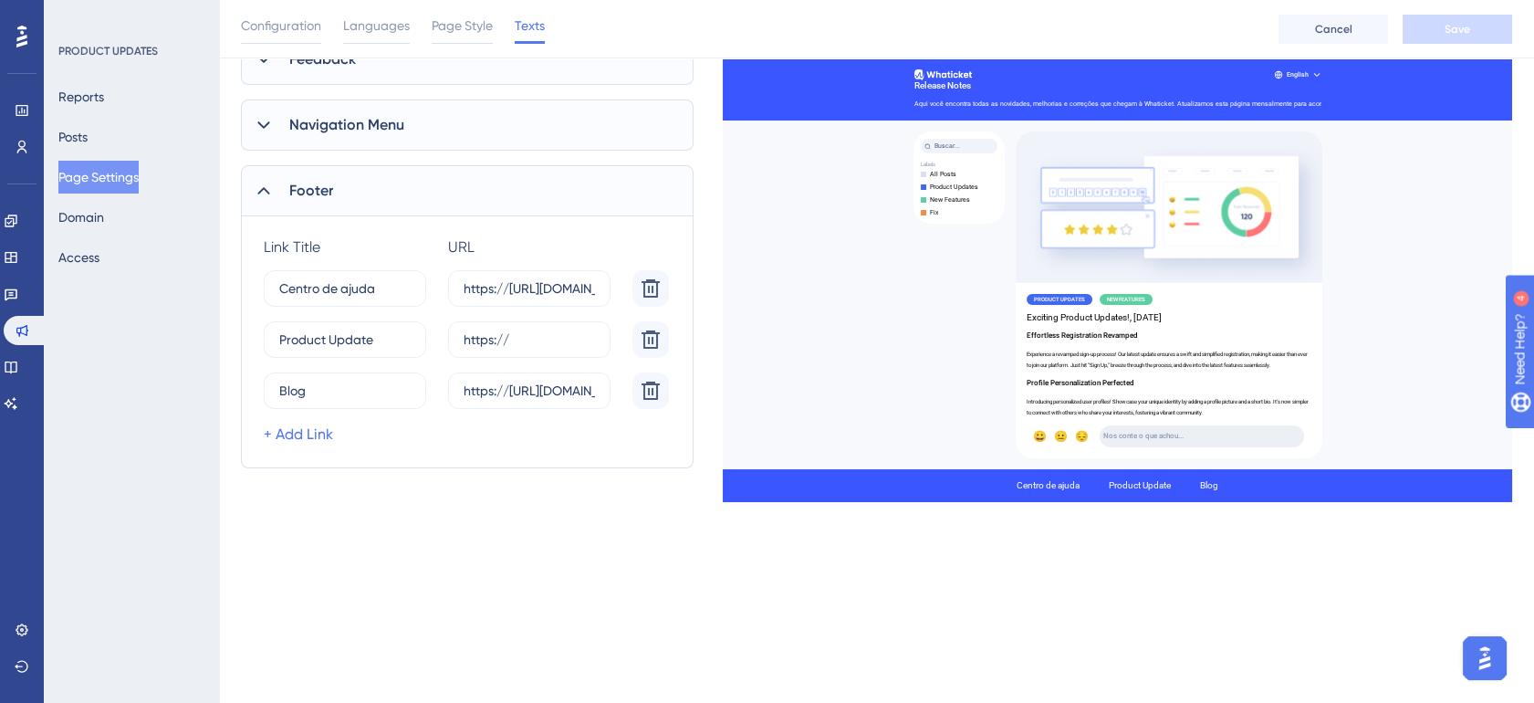
click at [445, 200] on div "Footer" at bounding box center [467, 190] width 453 height 51
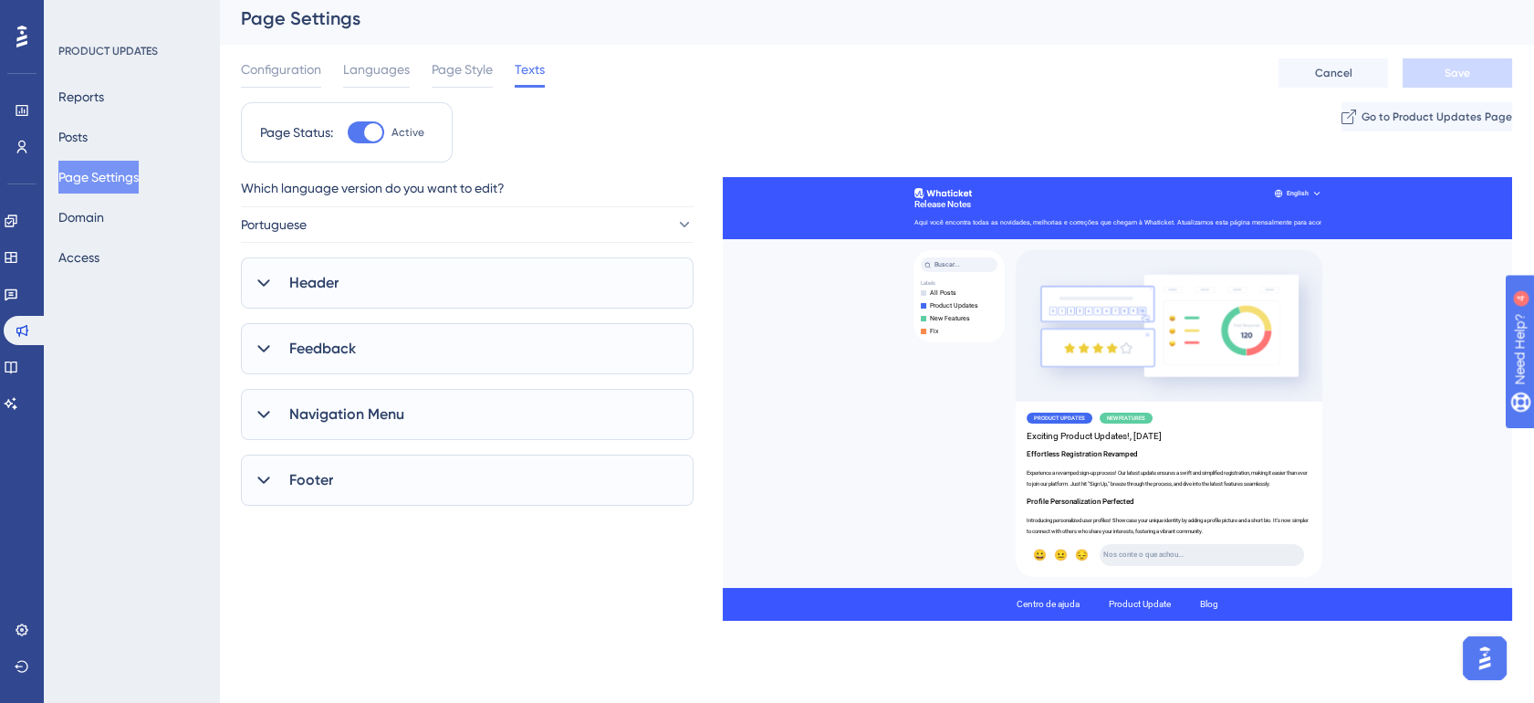
scroll to position [0, 0]
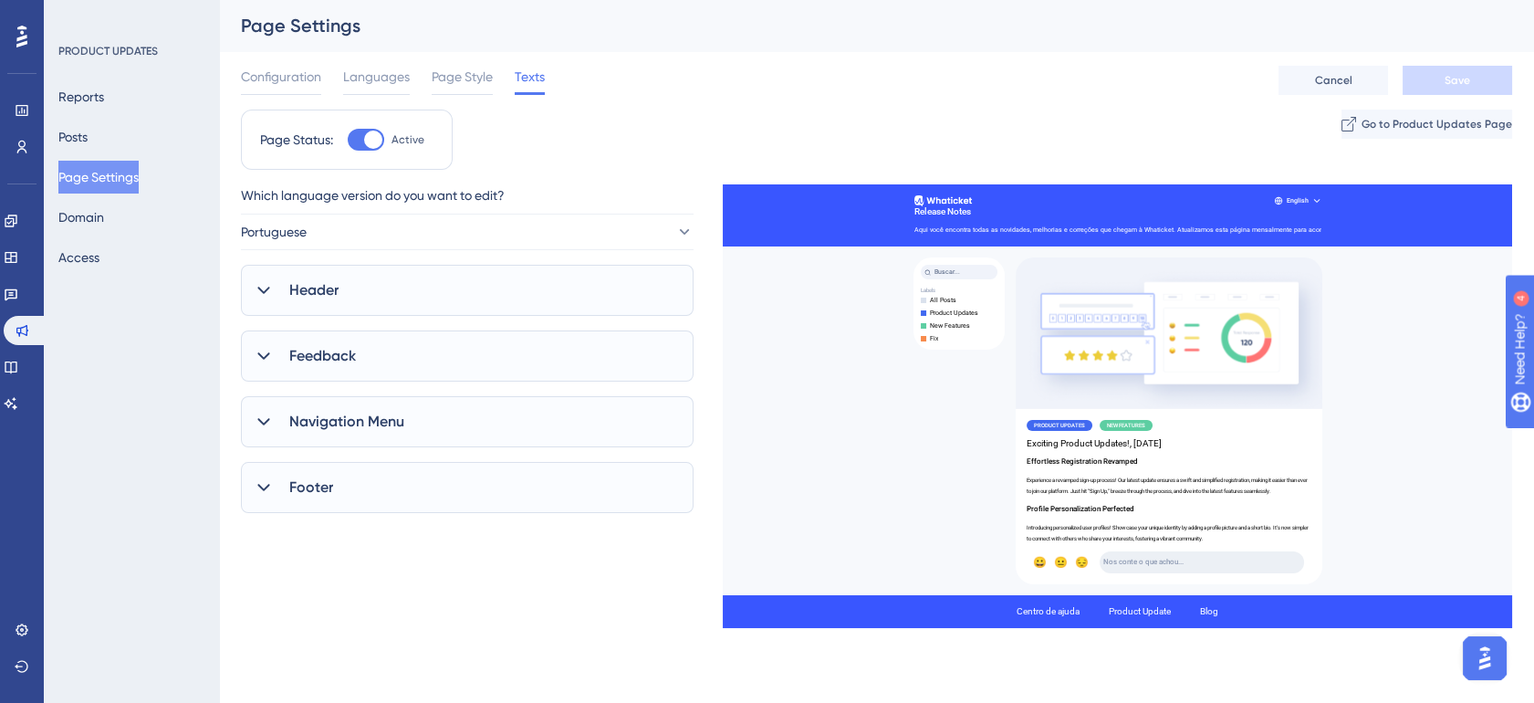
click at [1381, 107] on div "Configuration Languages Page Style Texts Cancel Save" at bounding box center [877, 80] width 1272 height 58
click at [1373, 119] on span "Go to Product Updates Page" at bounding box center [1435, 124] width 151 height 15
click at [18, 287] on icon at bounding box center [11, 294] width 15 height 15
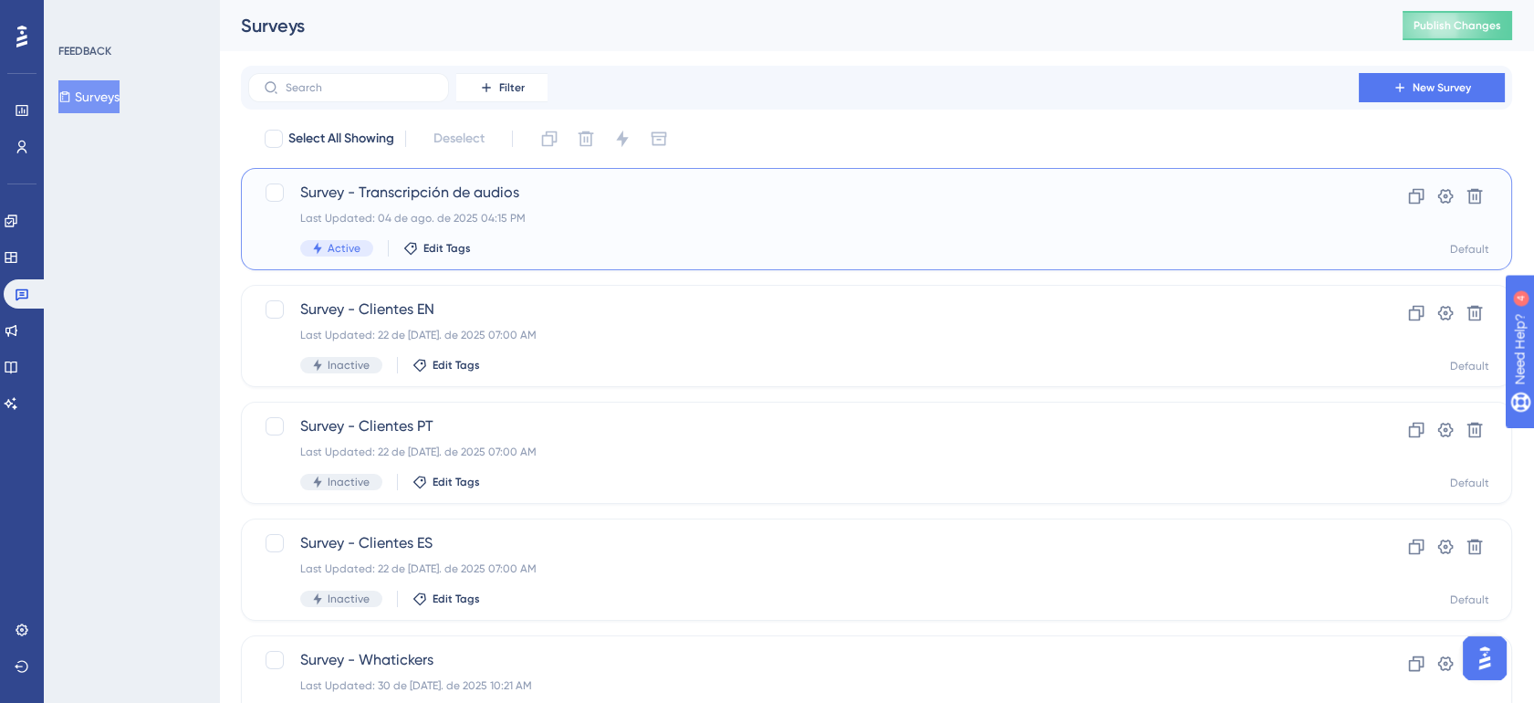
click at [506, 220] on div "Last Updated: 04 de ago. de 2025 04:15 PM" at bounding box center [803, 218] width 1007 height 15
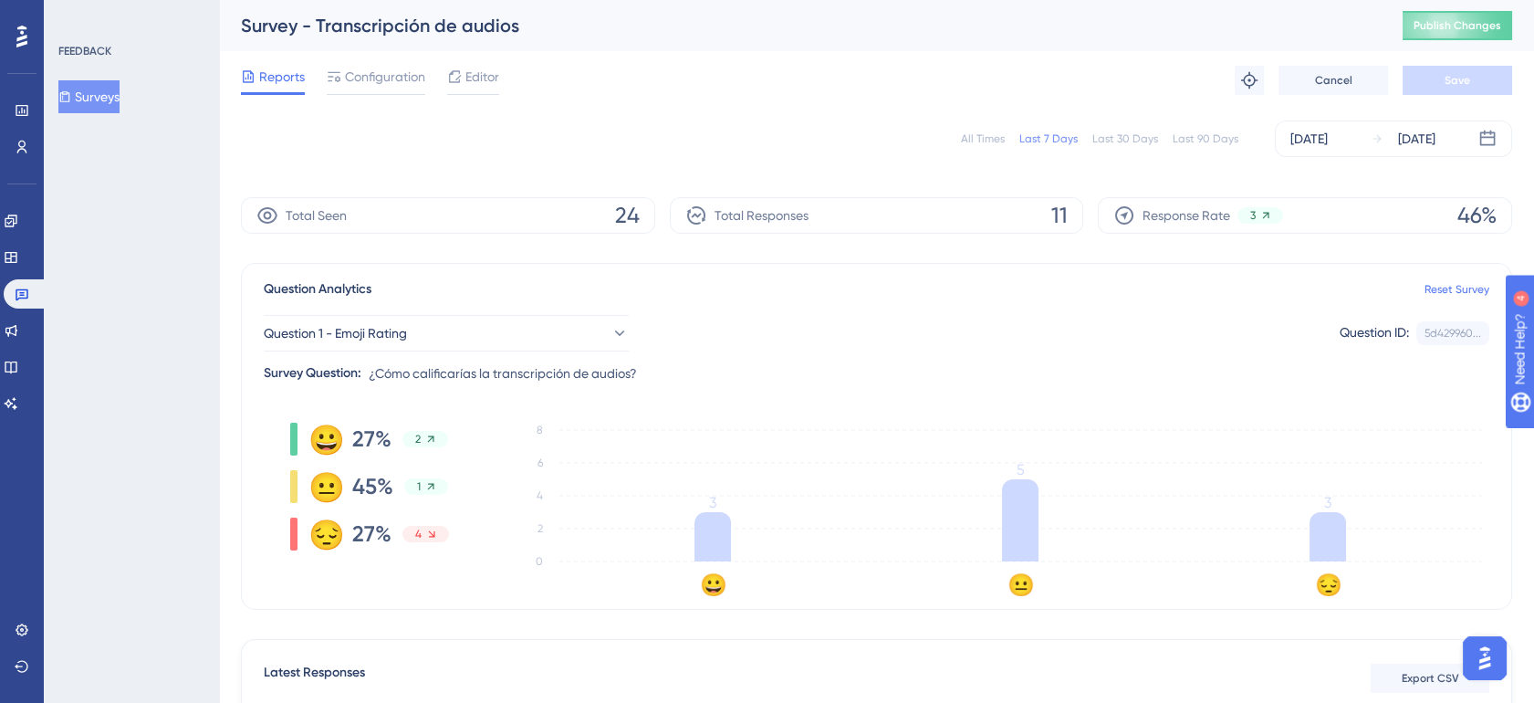
click at [998, 142] on div "All Times" at bounding box center [983, 138] width 44 height 15
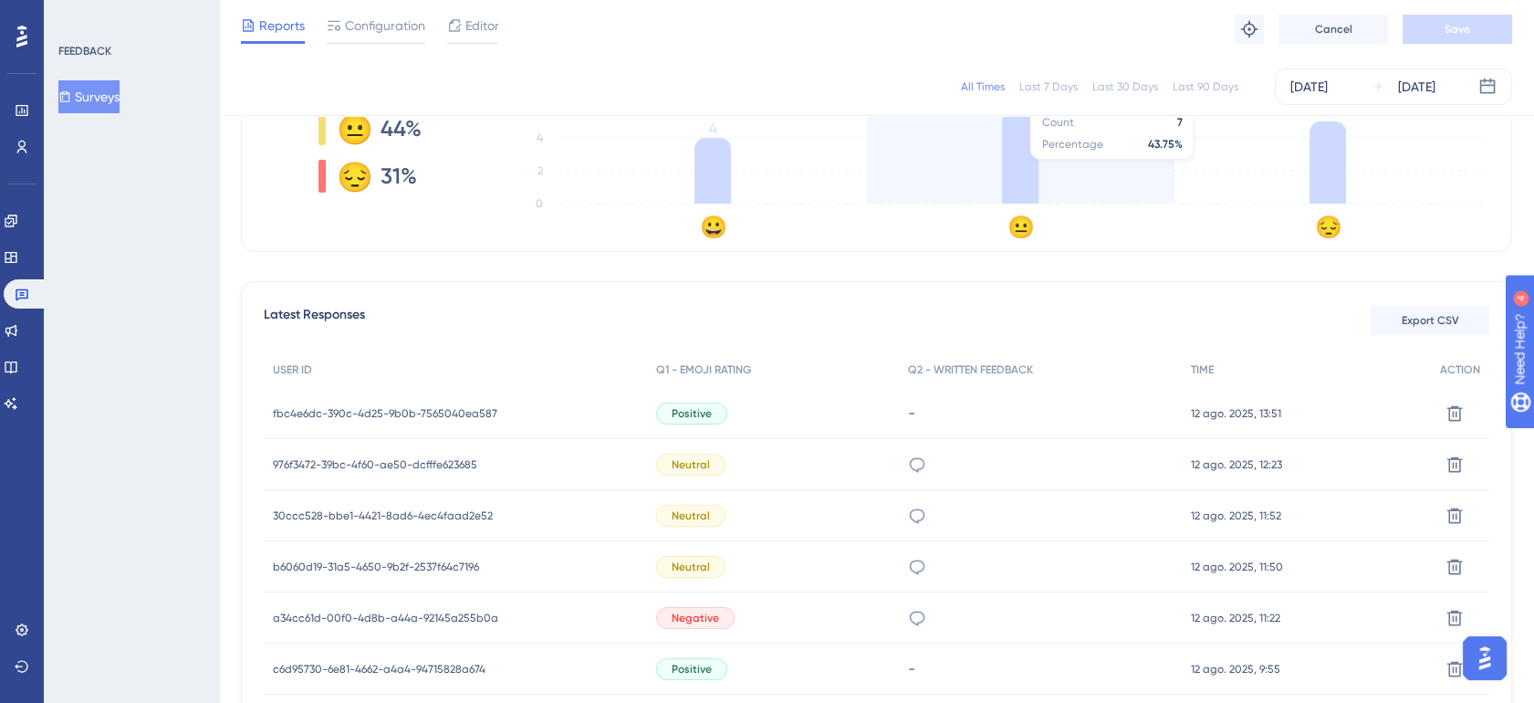
scroll to position [372, 0]
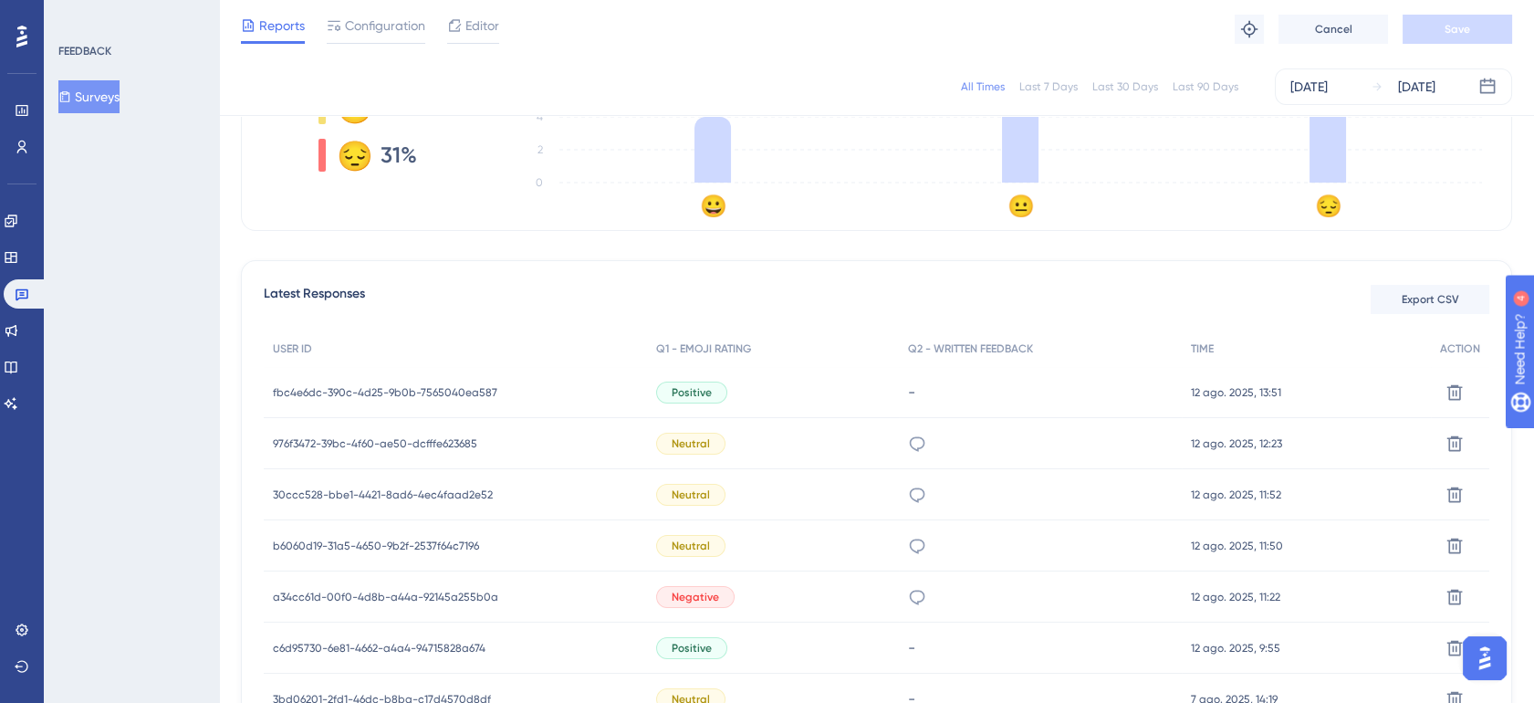
click at [661, 586] on div "Negative" at bounding box center [695, 597] width 79 height 22
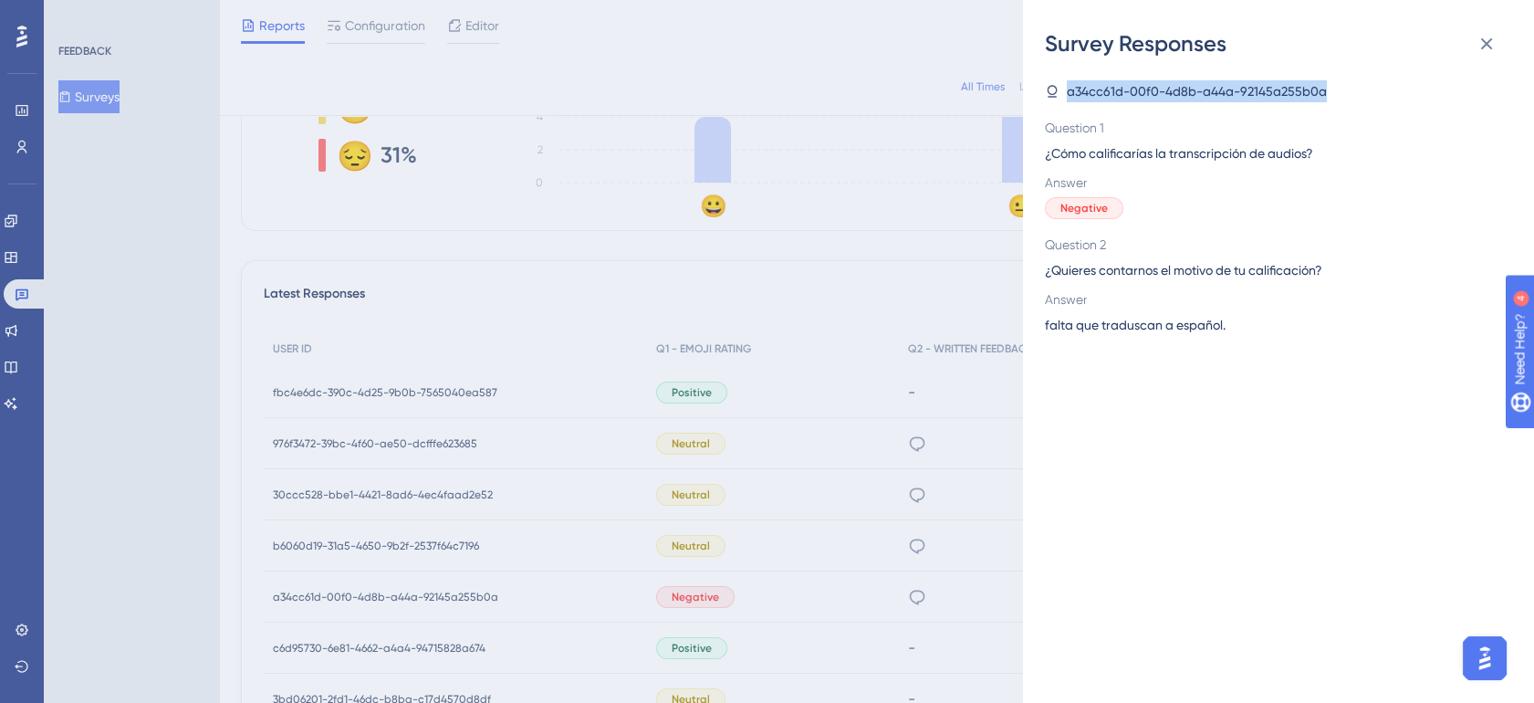
drag, startPoint x: 1067, startPoint y: 93, endPoint x: 1322, endPoint y: 92, distance: 254.7
click at [1322, 92] on span "a34cc61d-00f0-4d8b-a44a-92145a255b0a" at bounding box center [1197, 91] width 260 height 22
drag, startPoint x: 1322, startPoint y: 92, endPoint x: 1285, endPoint y: 89, distance: 36.6
copy span "a34cc61d-00f0-4d8b-a44a-92145a255b0a"
click at [17, 143] on div "Survey Responses a34cc61d-00f0-4d8b-a44a-92145a255b0a Question 1 ¿Cómo califica…" at bounding box center [767, 351] width 1534 height 703
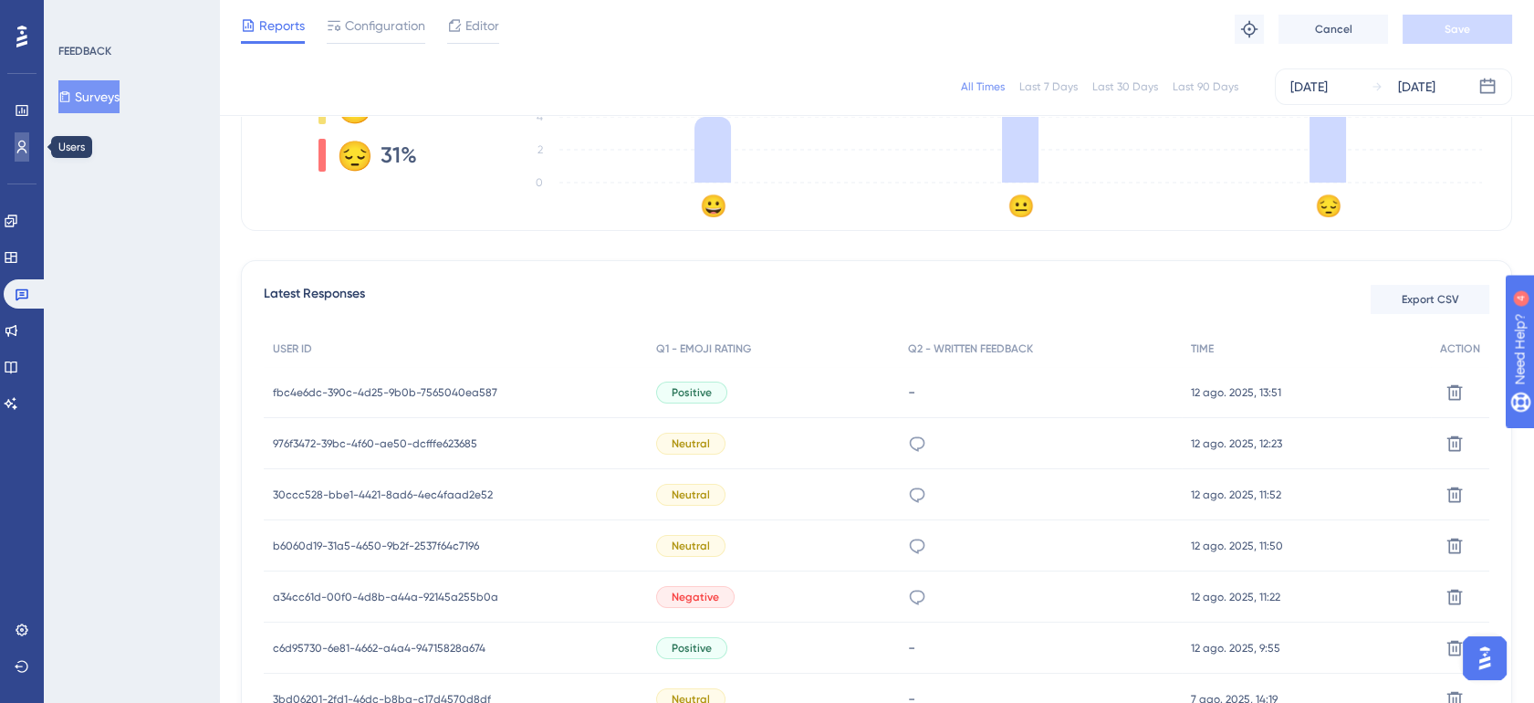
click at [18, 142] on icon at bounding box center [22, 147] width 15 height 15
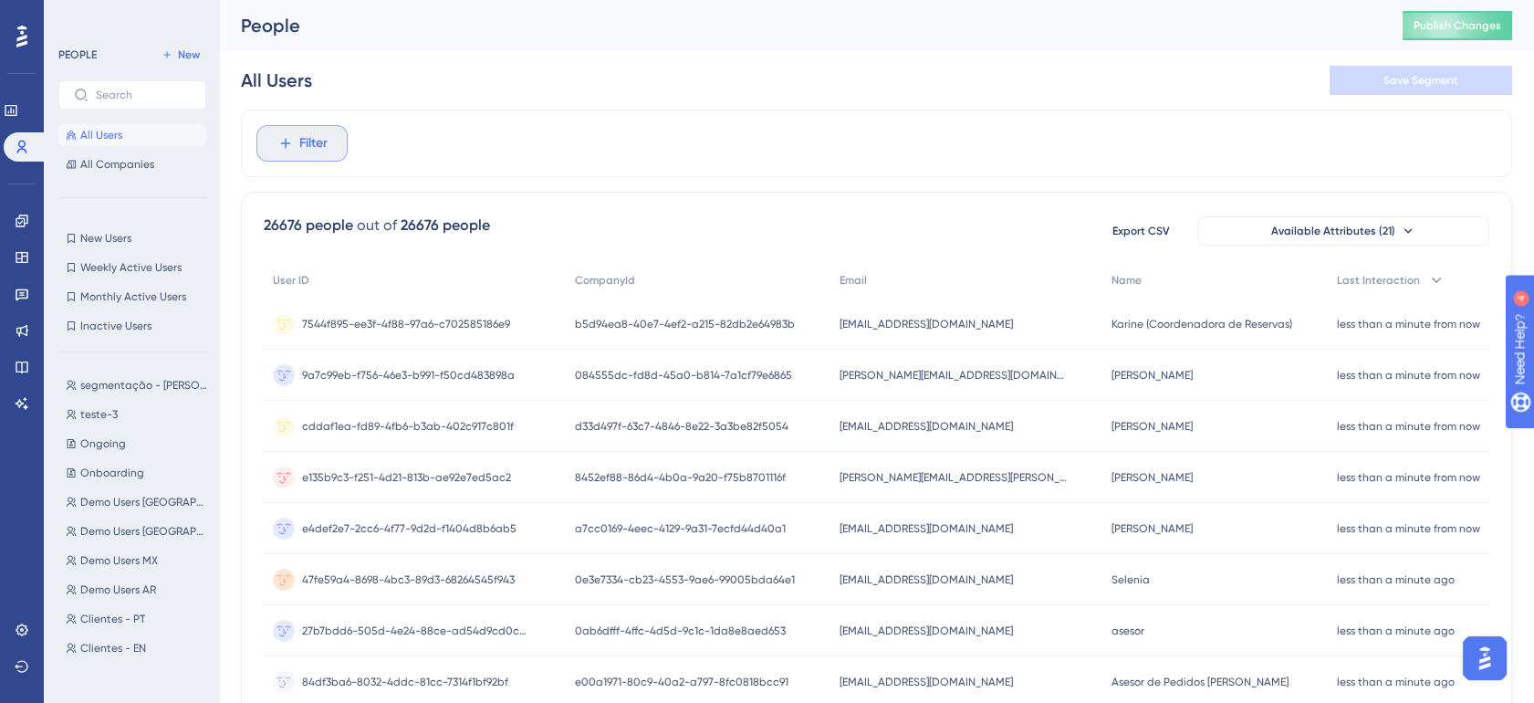
click at [286, 139] on icon at bounding box center [285, 143] width 16 height 16
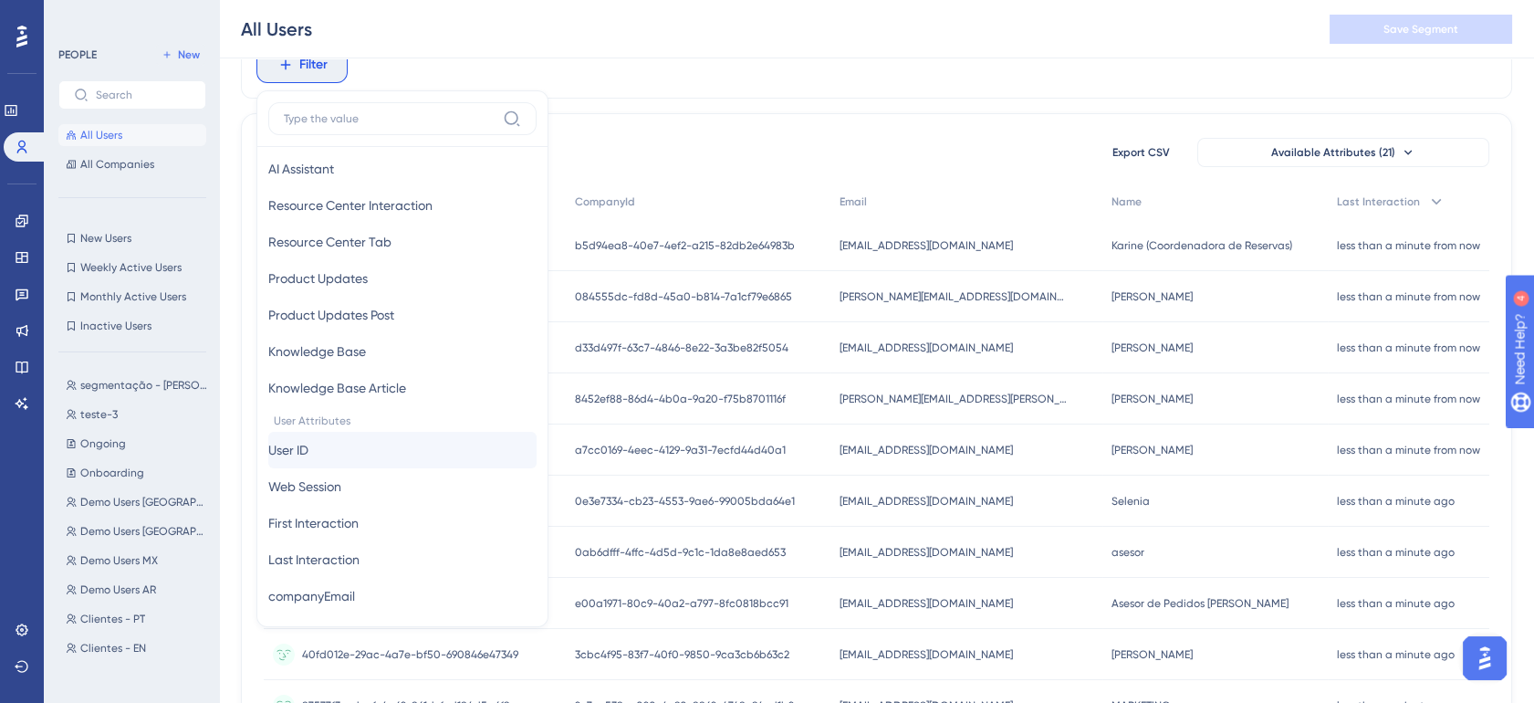
scroll to position [574, 0]
click at [353, 449] on button "User ID User ID" at bounding box center [402, 445] width 268 height 37
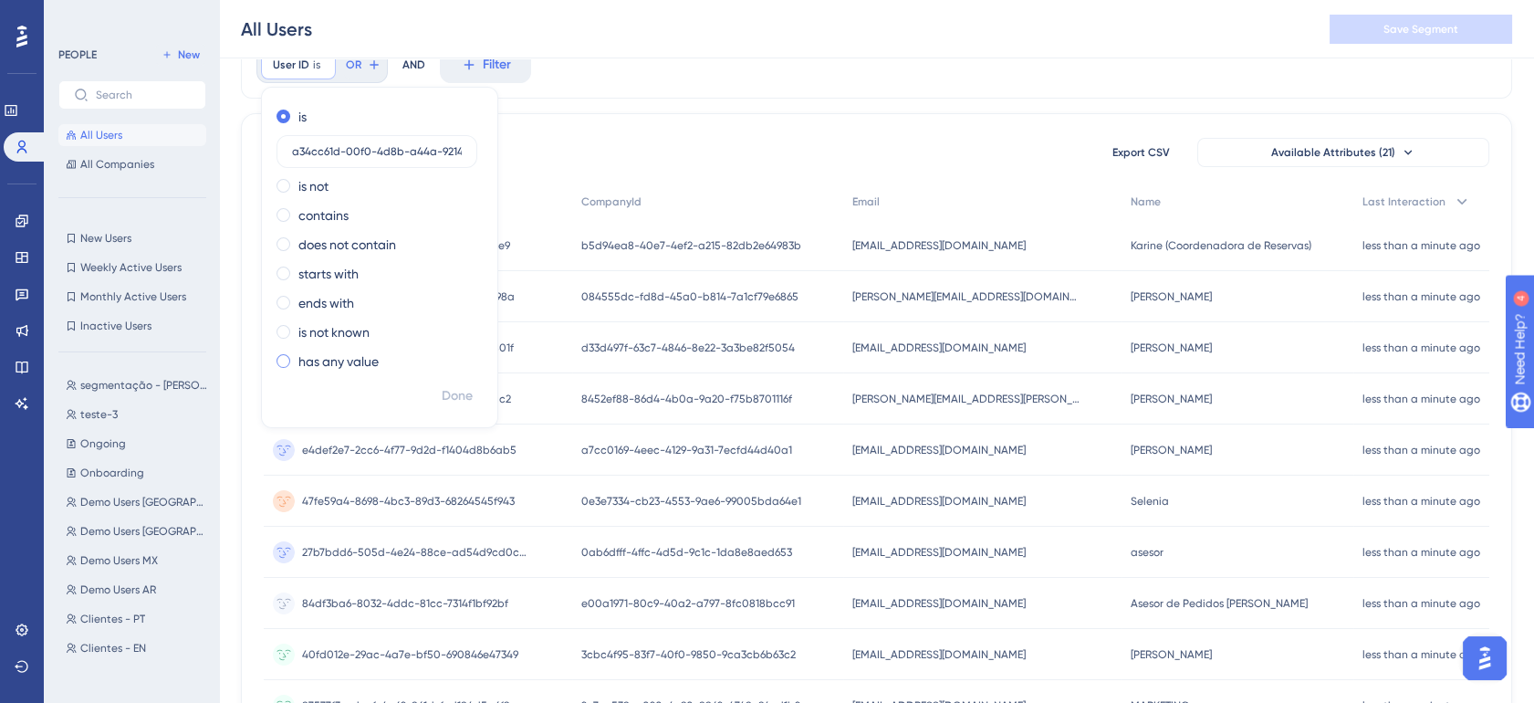
scroll to position [0, 49]
type input "a34cc61d-00f0-4d8b-a44a-92145a255b0a"
click at [450, 387] on span "Done" at bounding box center [457, 396] width 31 height 22
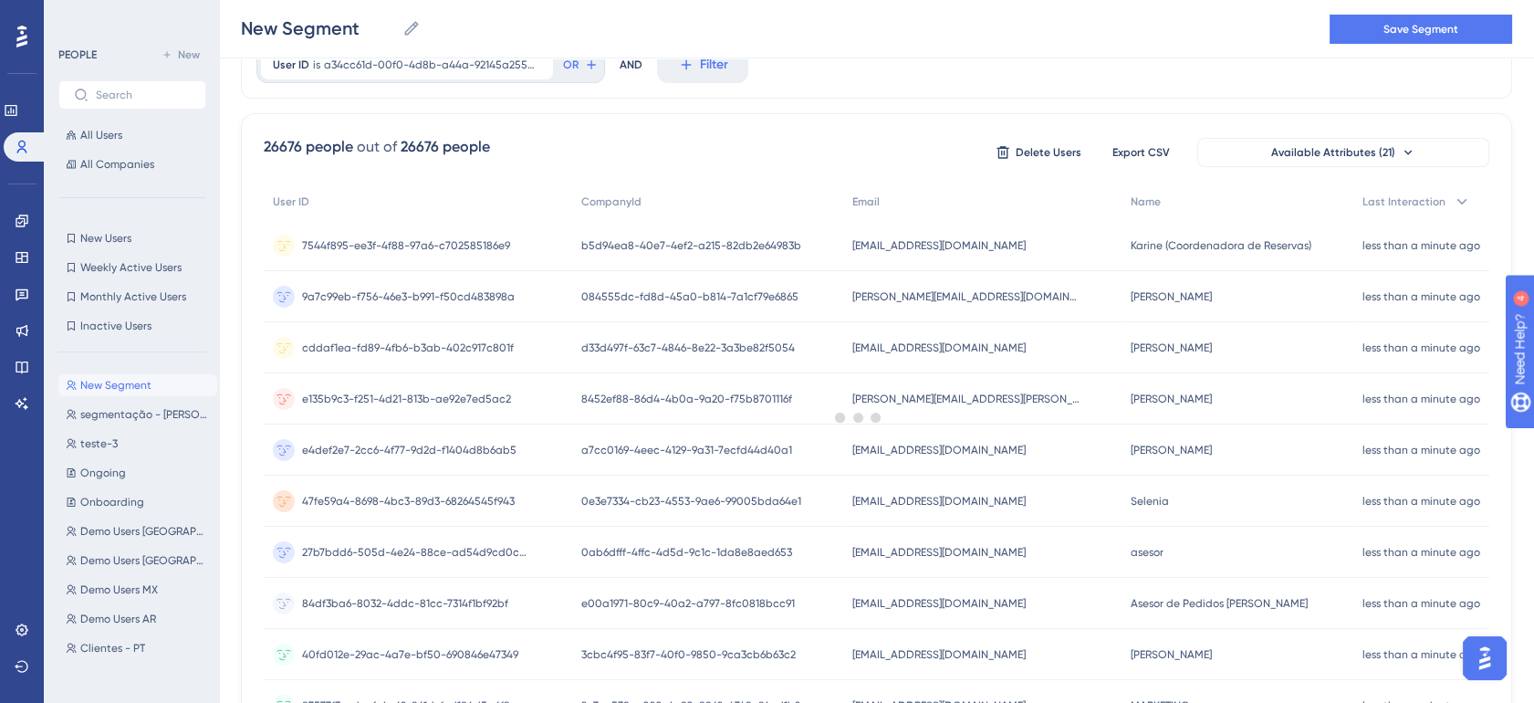
scroll to position [0, 0]
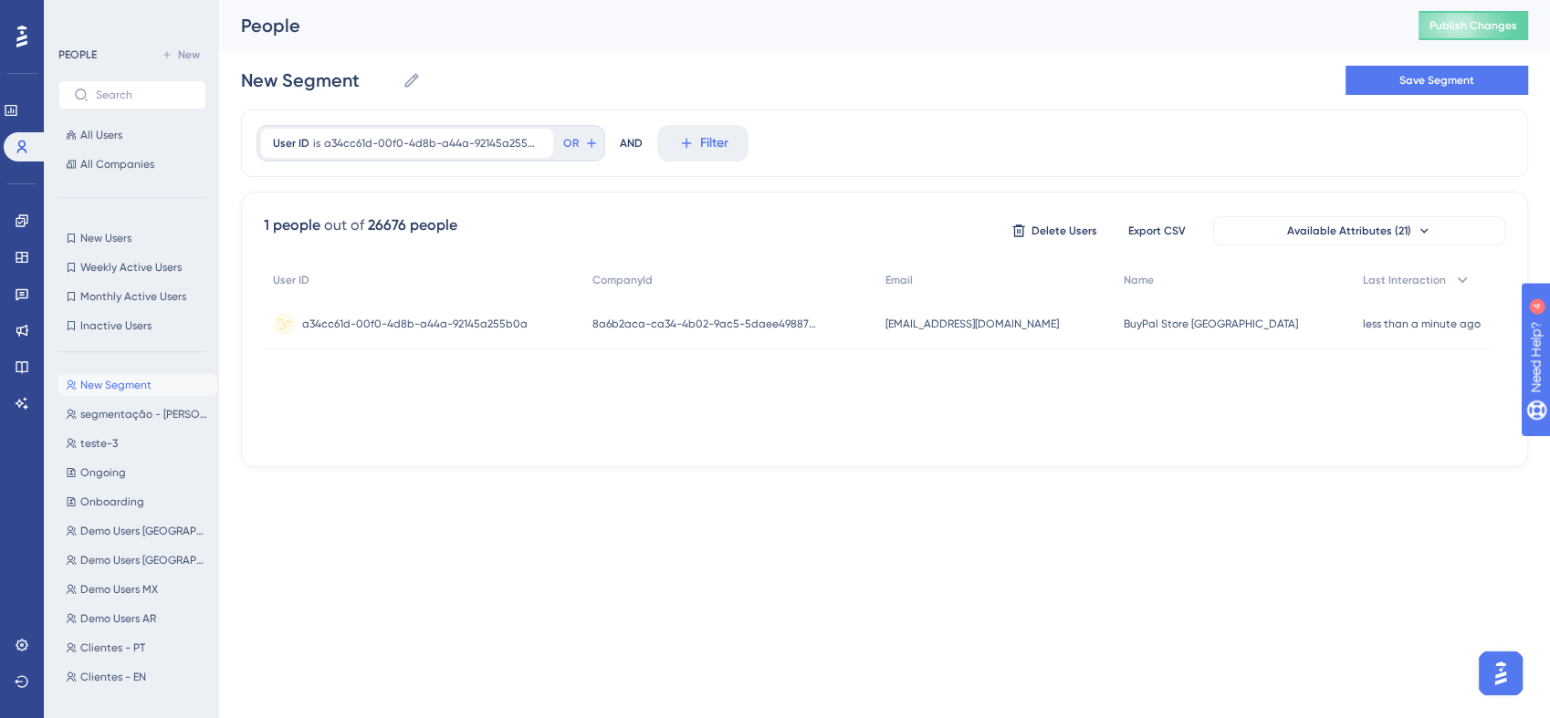
click at [1235, 329] on span "BuyPal Store [GEOGRAPHIC_DATA]" at bounding box center [1211, 324] width 174 height 15
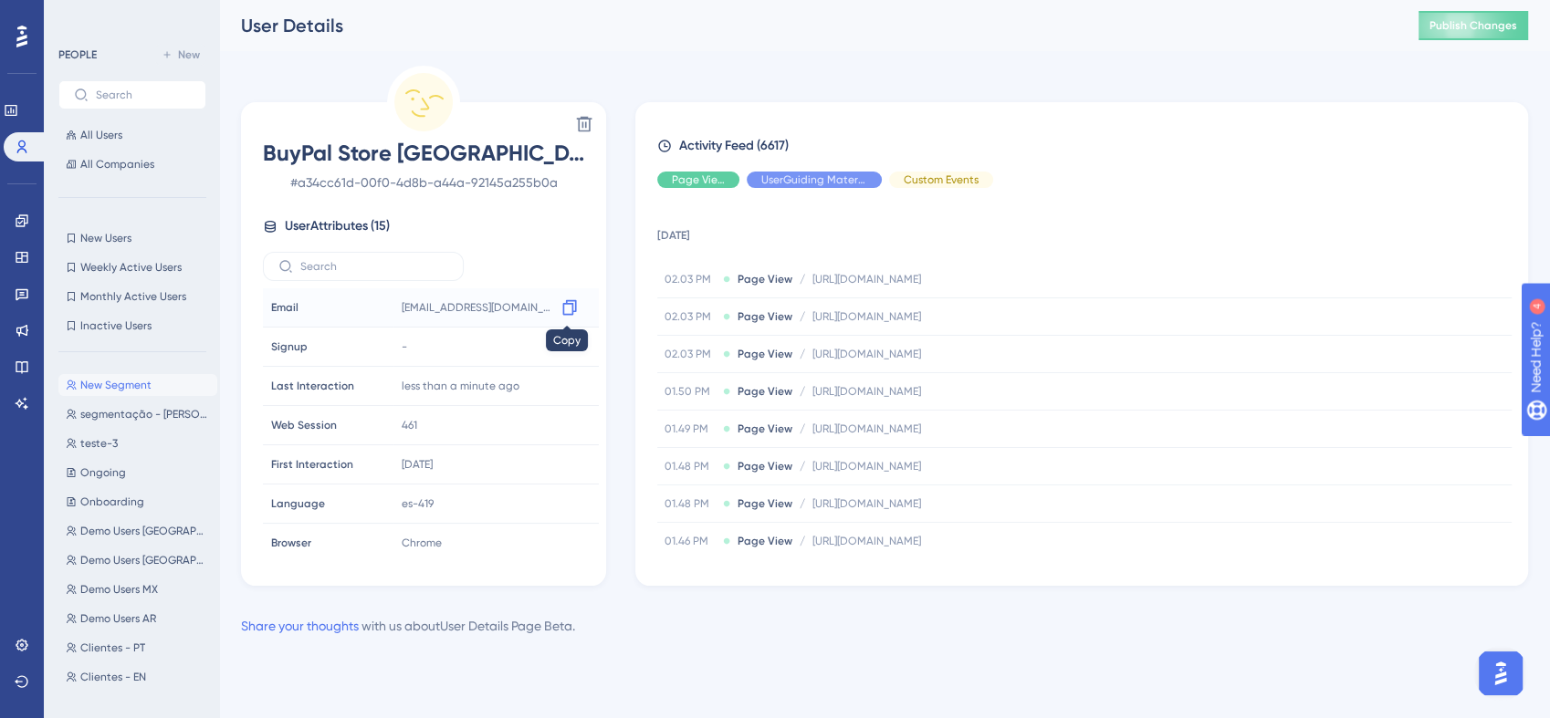
click at [567, 307] on icon at bounding box center [569, 307] width 18 height 18
click at [26, 223] on icon at bounding box center [22, 221] width 12 height 12
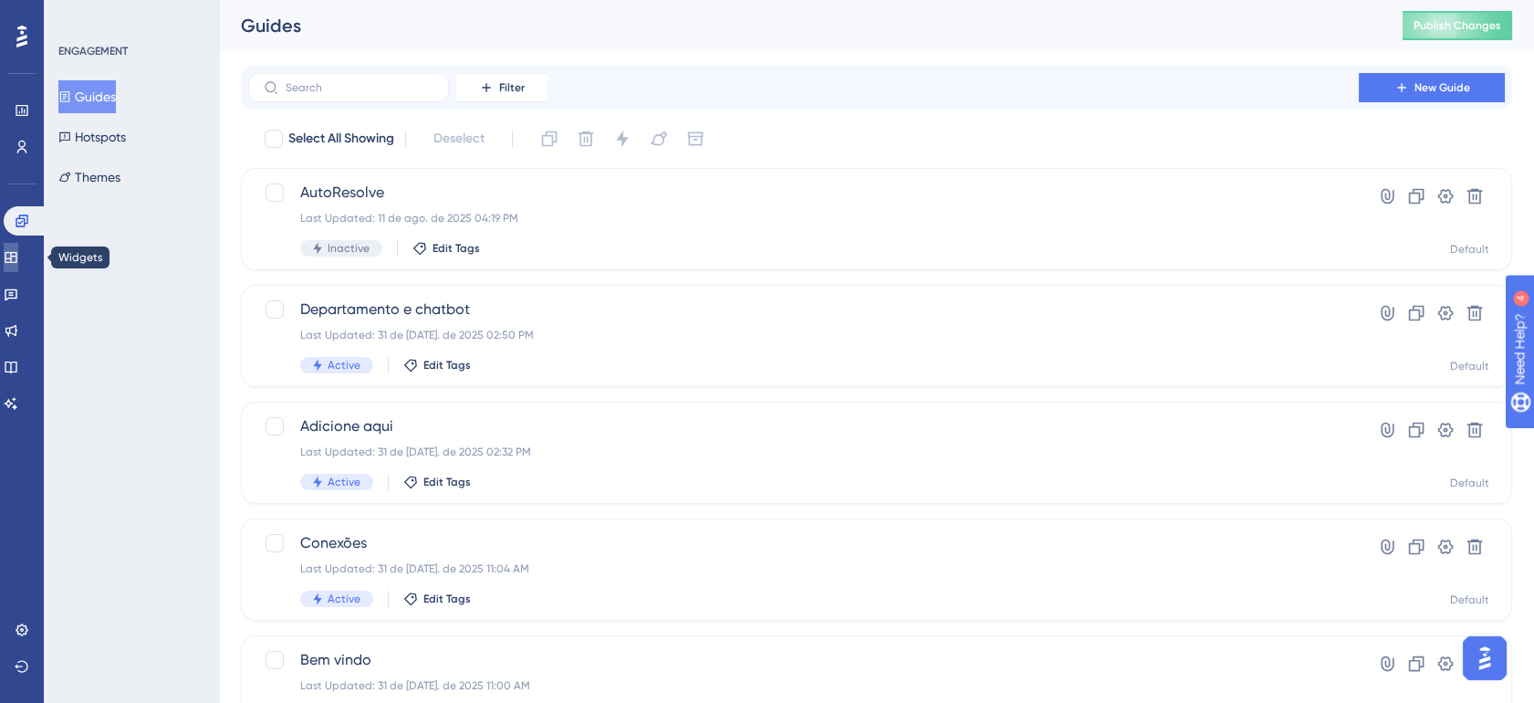
click at [18, 250] on icon at bounding box center [11, 257] width 15 height 15
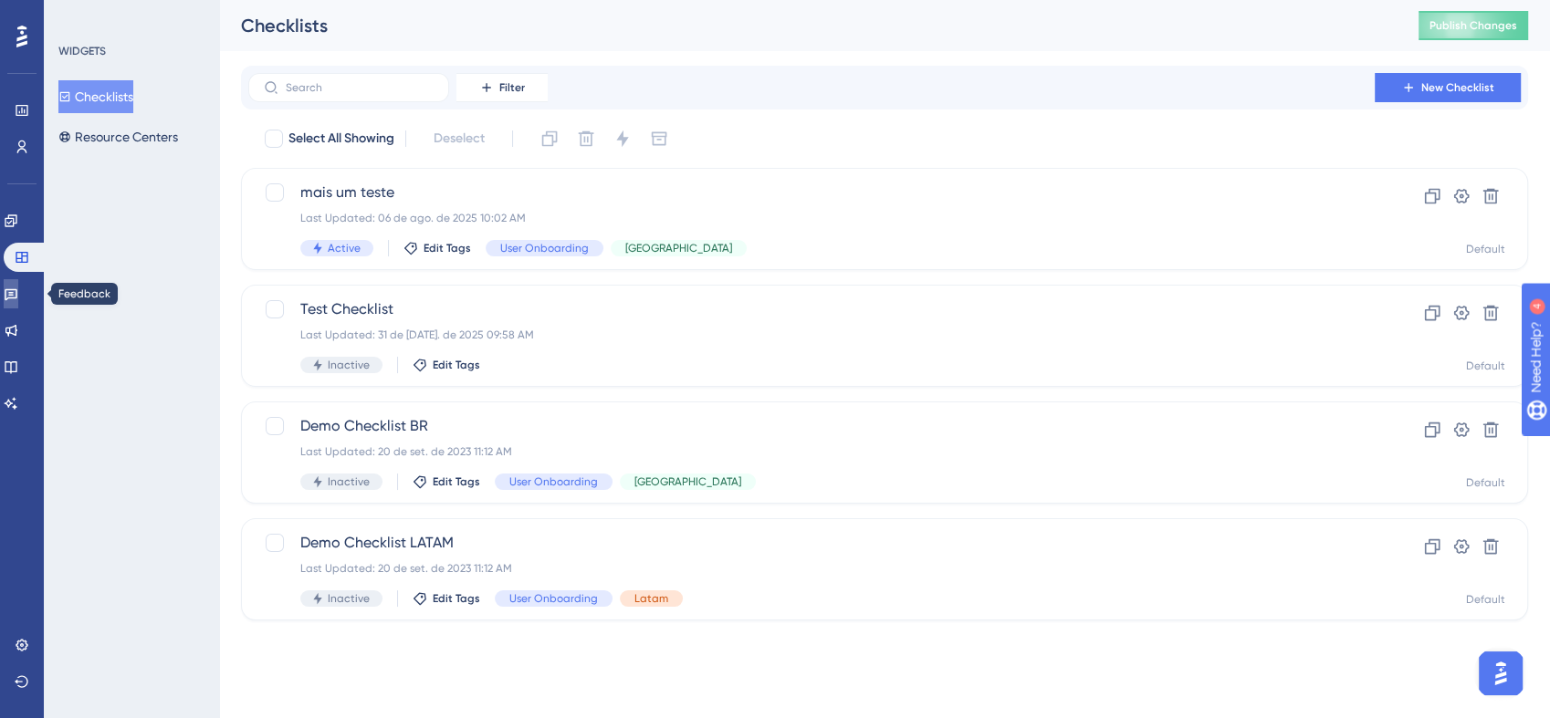
click at [18, 287] on link at bounding box center [11, 293] width 15 height 29
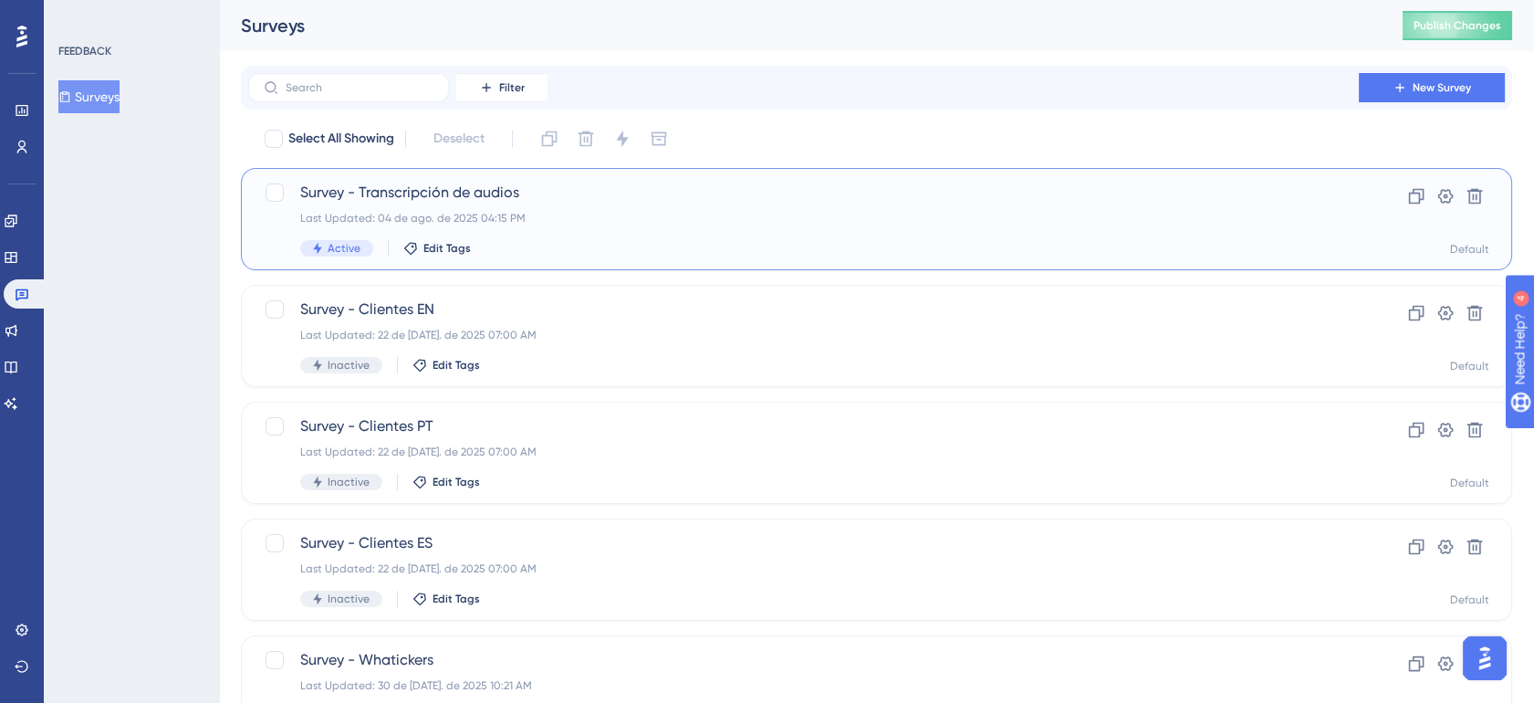
click at [604, 217] on div "Last Updated: 04 de ago. de 2025 04:15 PM" at bounding box center [803, 218] width 1007 height 15
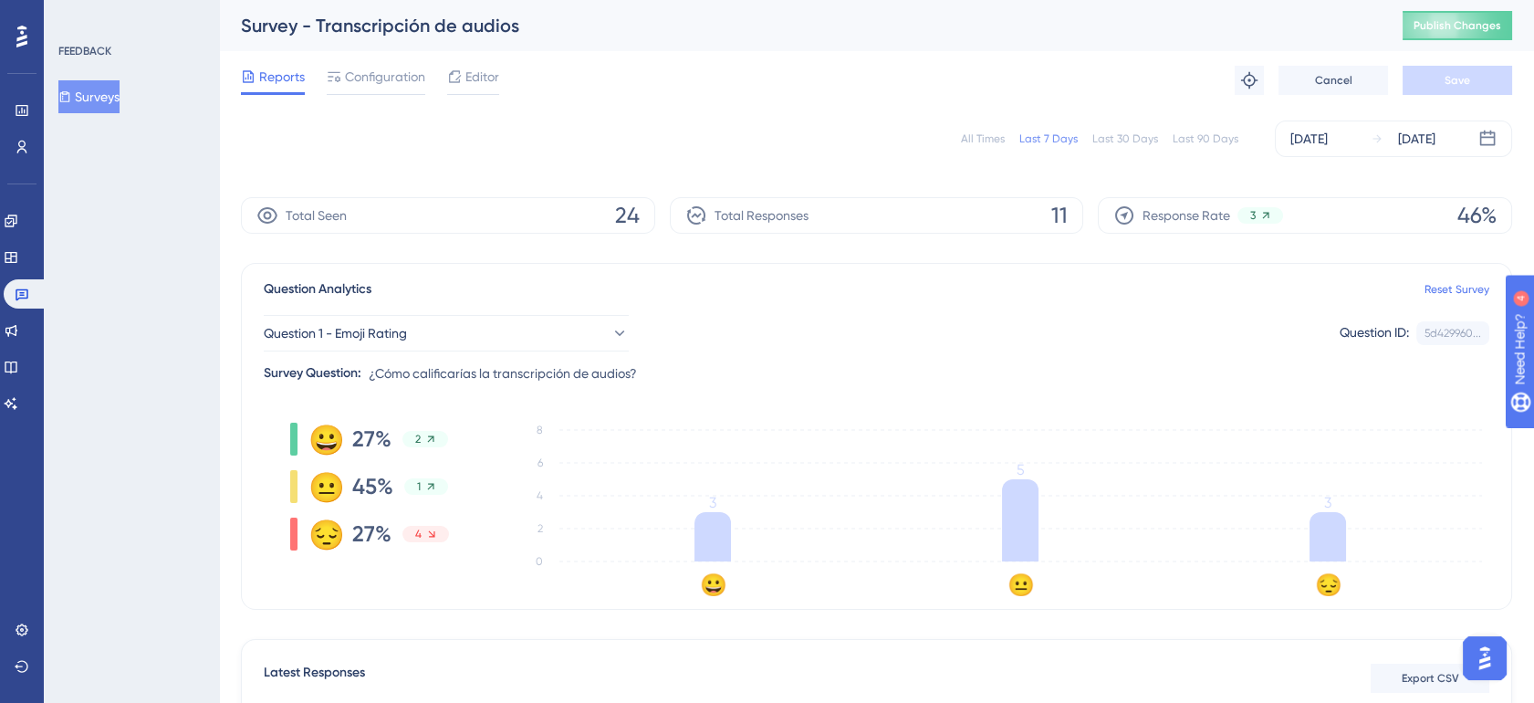
click at [979, 140] on div "All Times" at bounding box center [983, 138] width 44 height 15
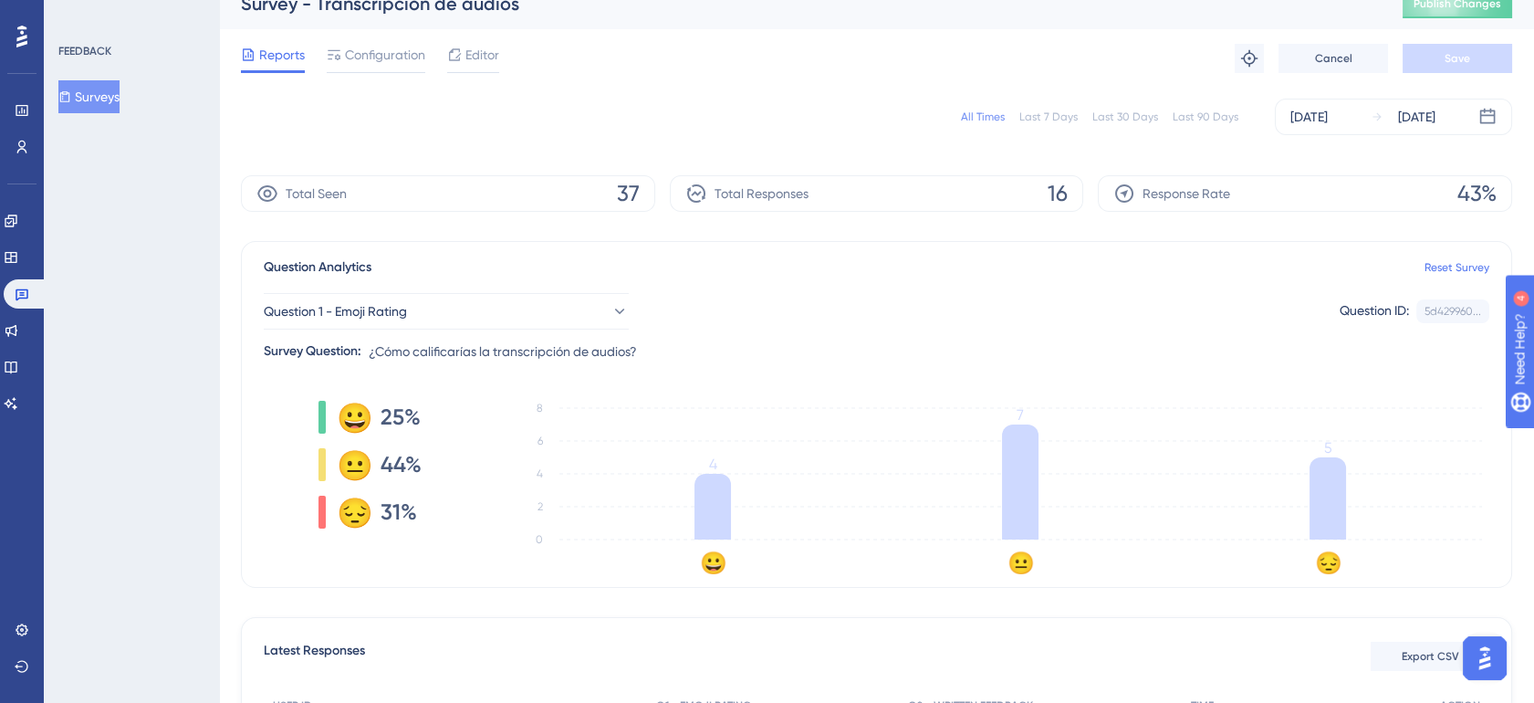
scroll to position [34, 0]
